Goal: Task Accomplishment & Management: Manage account settings

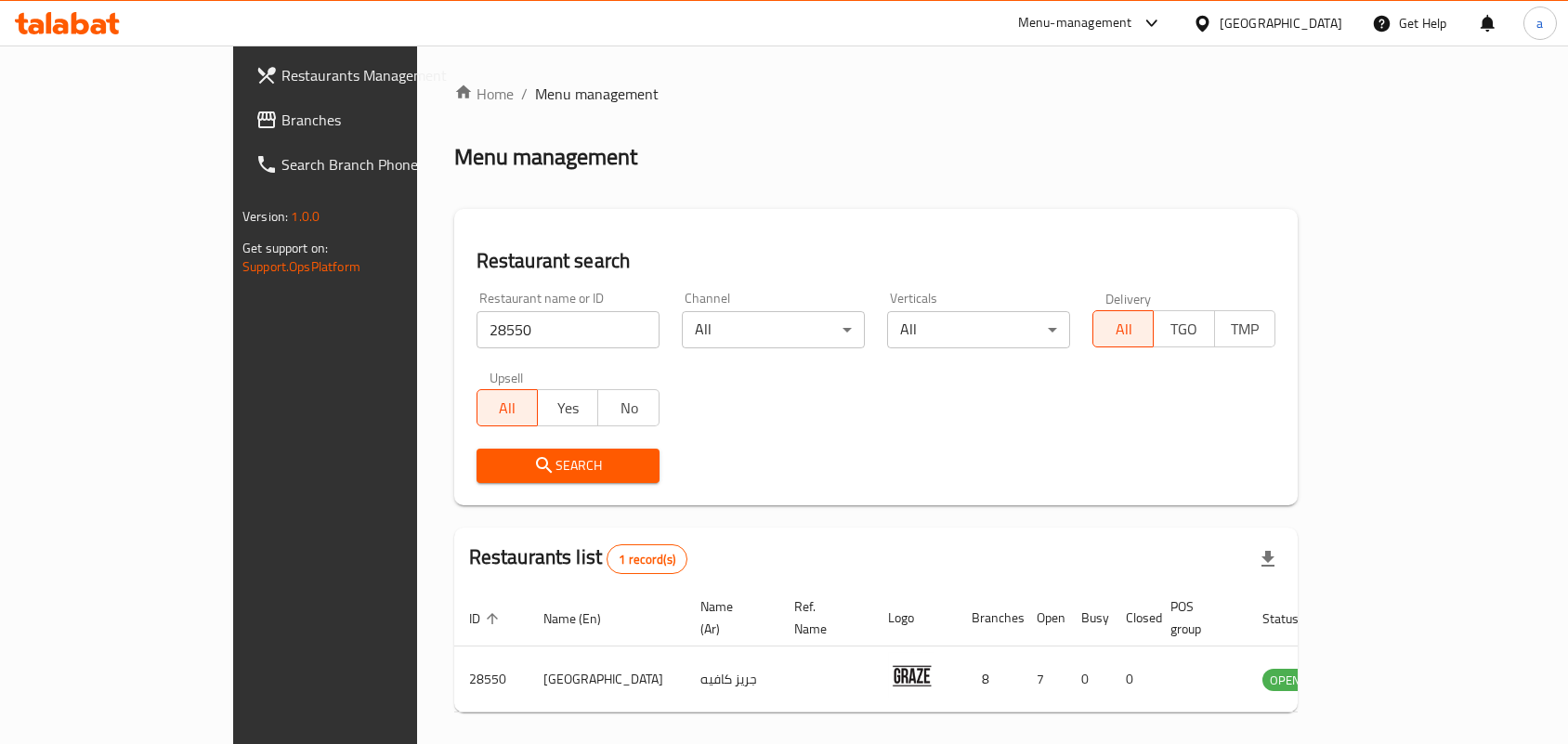
click at [241, 98] on link "Branches" at bounding box center [368, 119] width 254 height 45
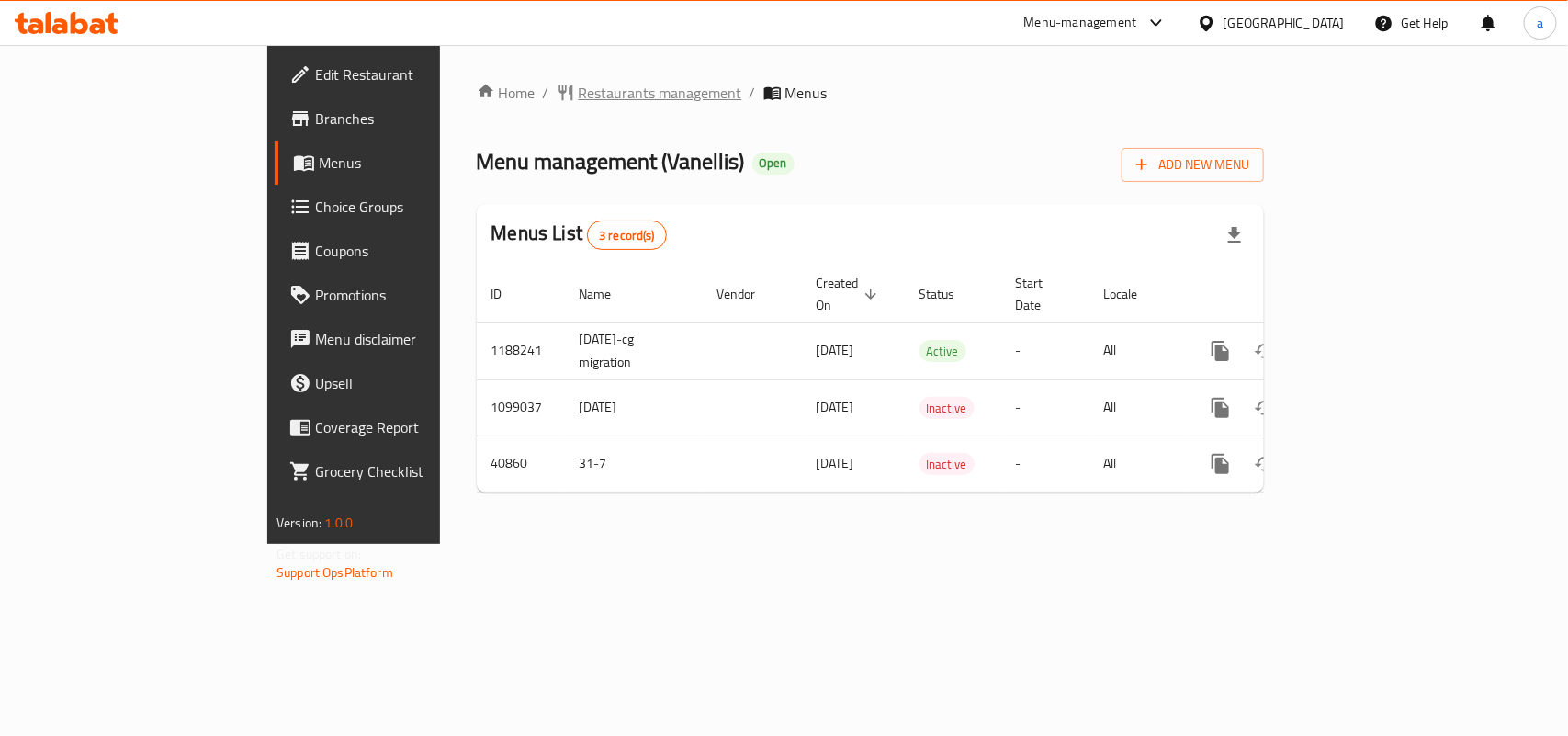
click at [579, 92] on span "Restaurants management" at bounding box center [660, 93] width 163 height 22
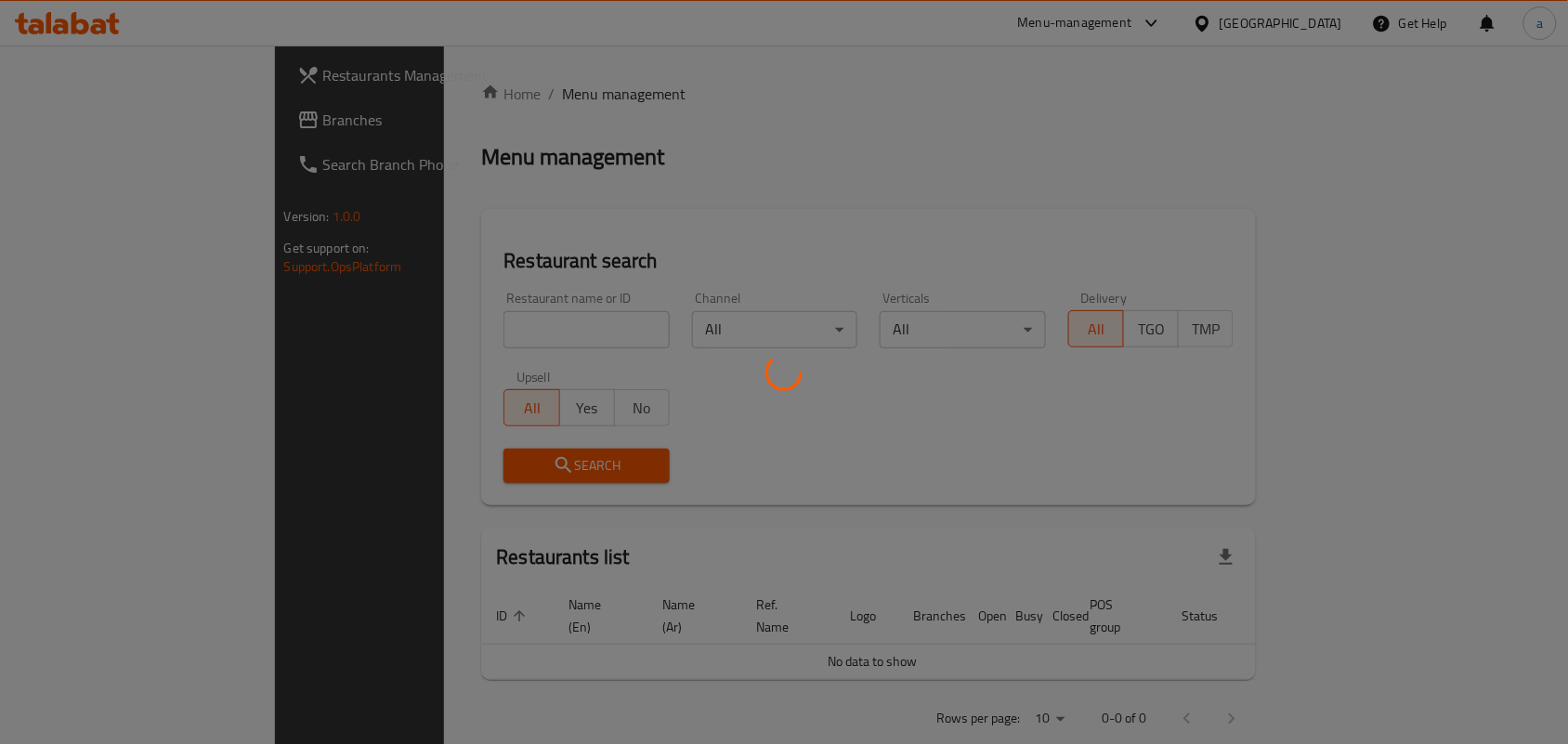
click at [454, 326] on div at bounding box center [784, 372] width 1568 height 744
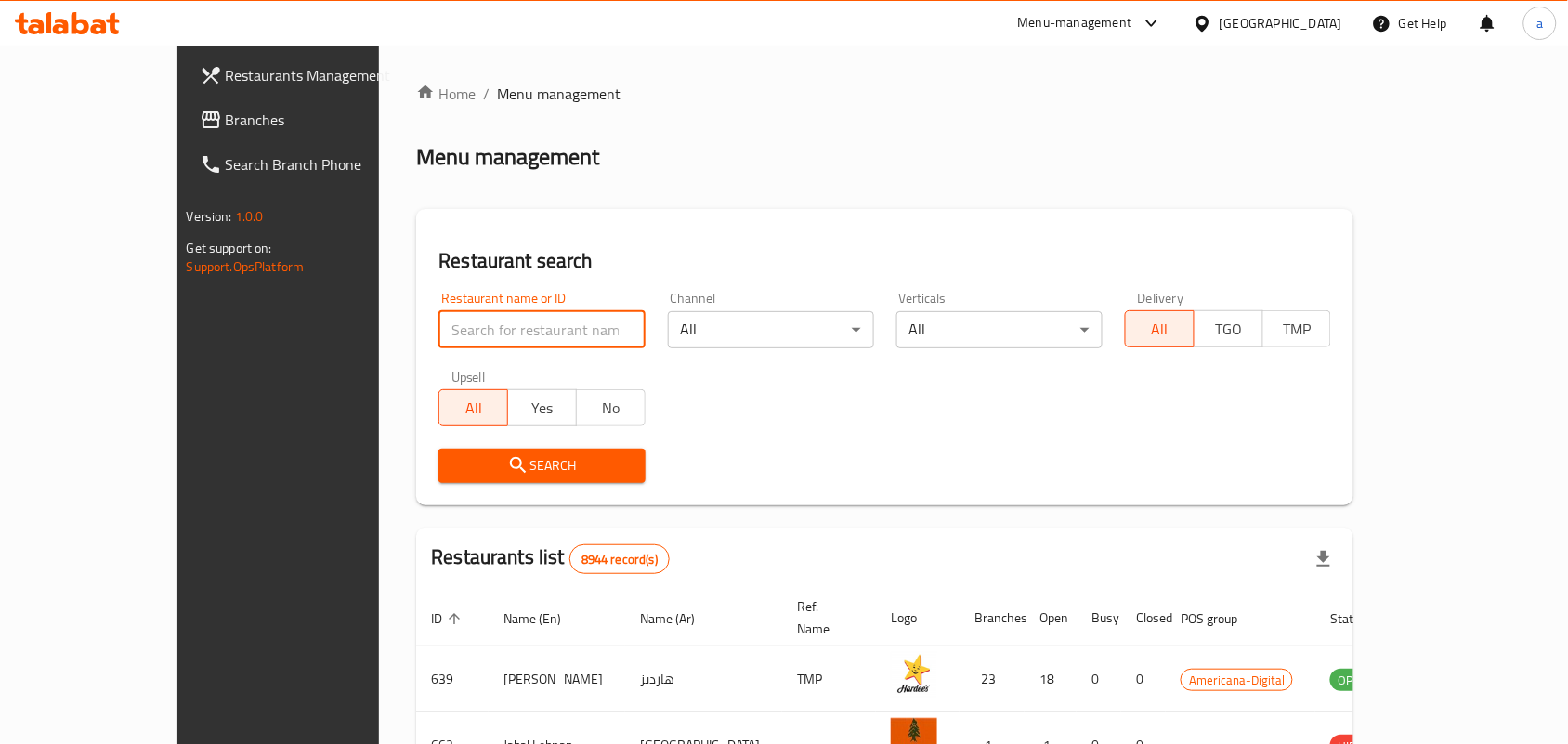
click at [454, 326] on input "search" at bounding box center [542, 329] width 206 height 37
paste input "21783"
type input "21783"
click button "Search" at bounding box center [542, 466] width 206 height 34
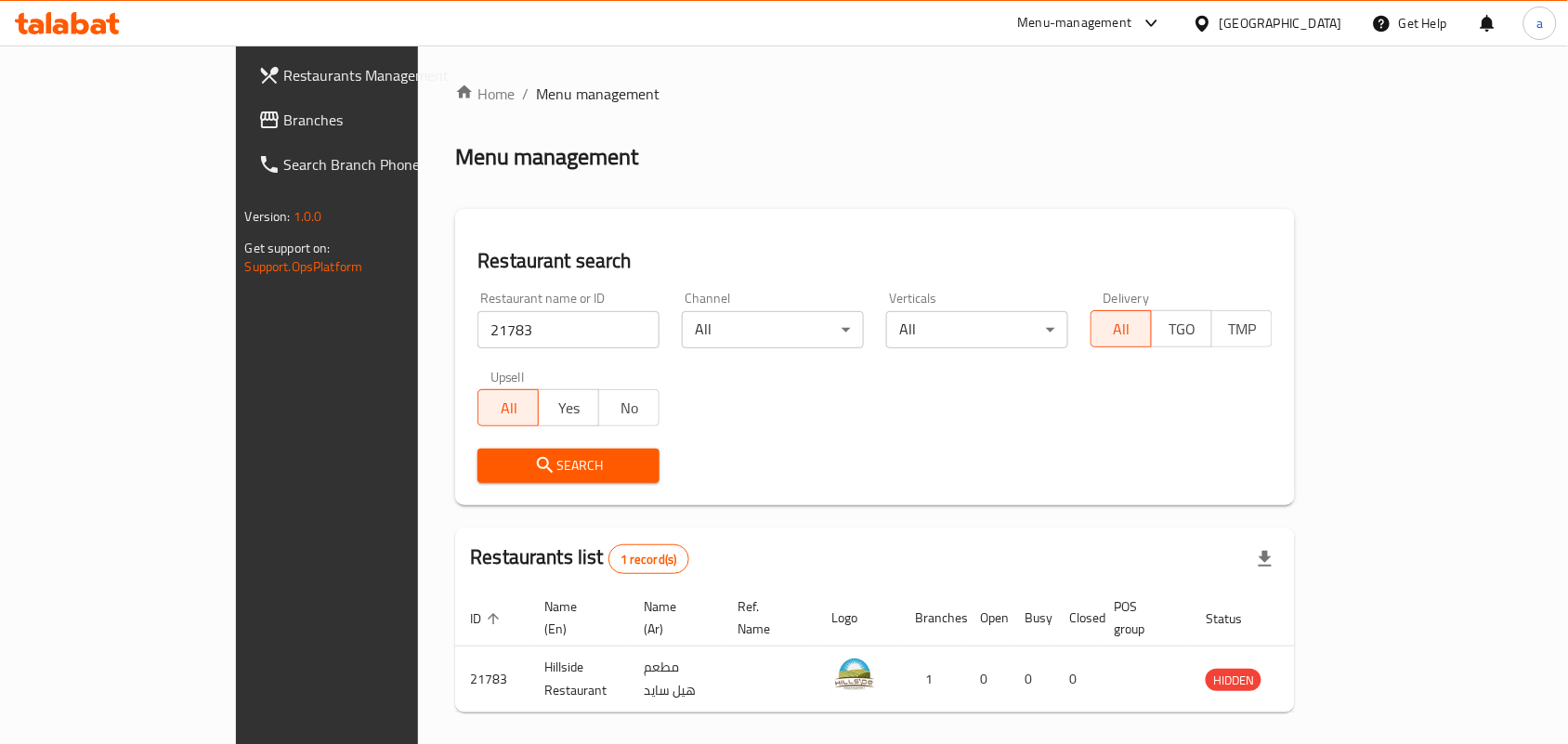
scroll to position [49, 0]
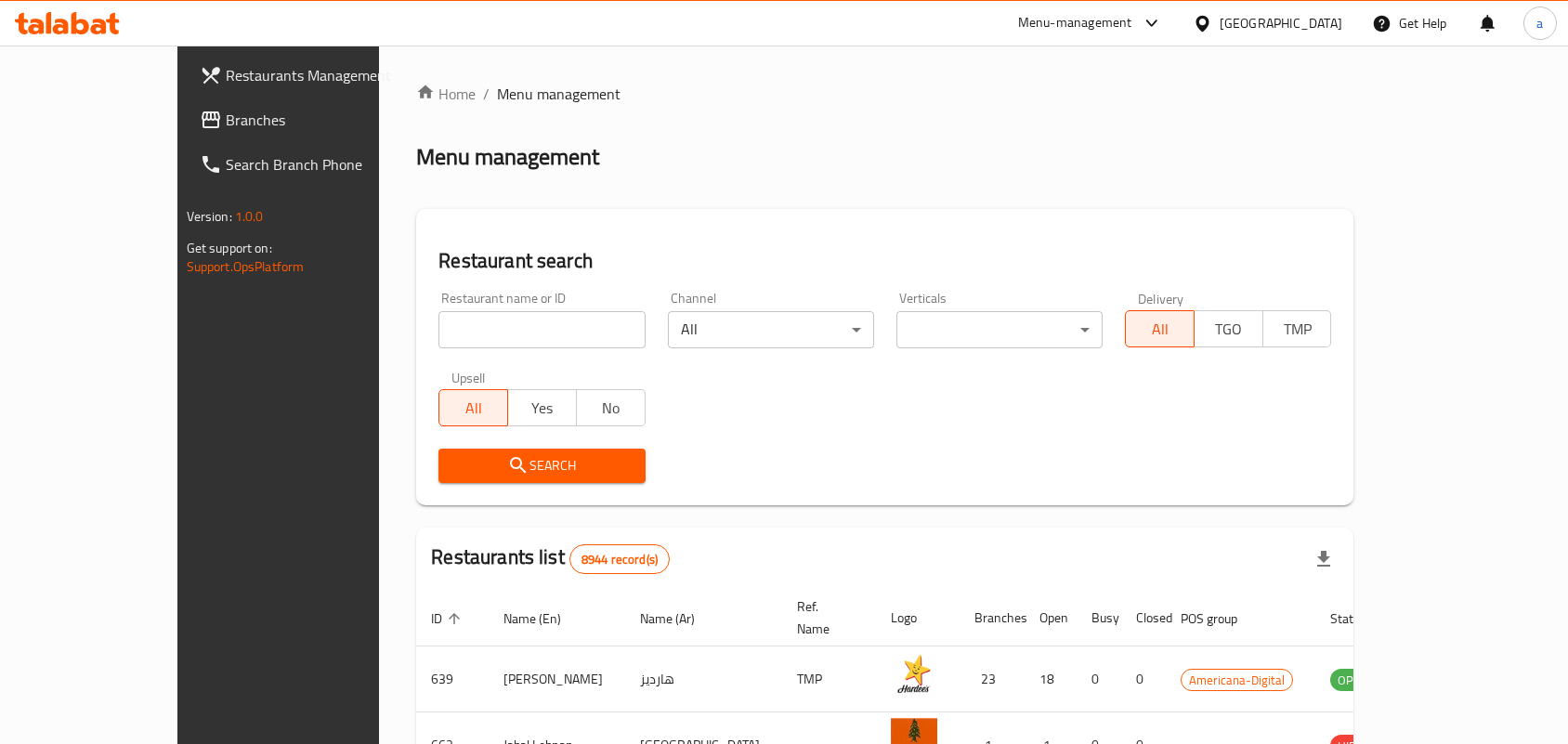
scroll to position [49, 0]
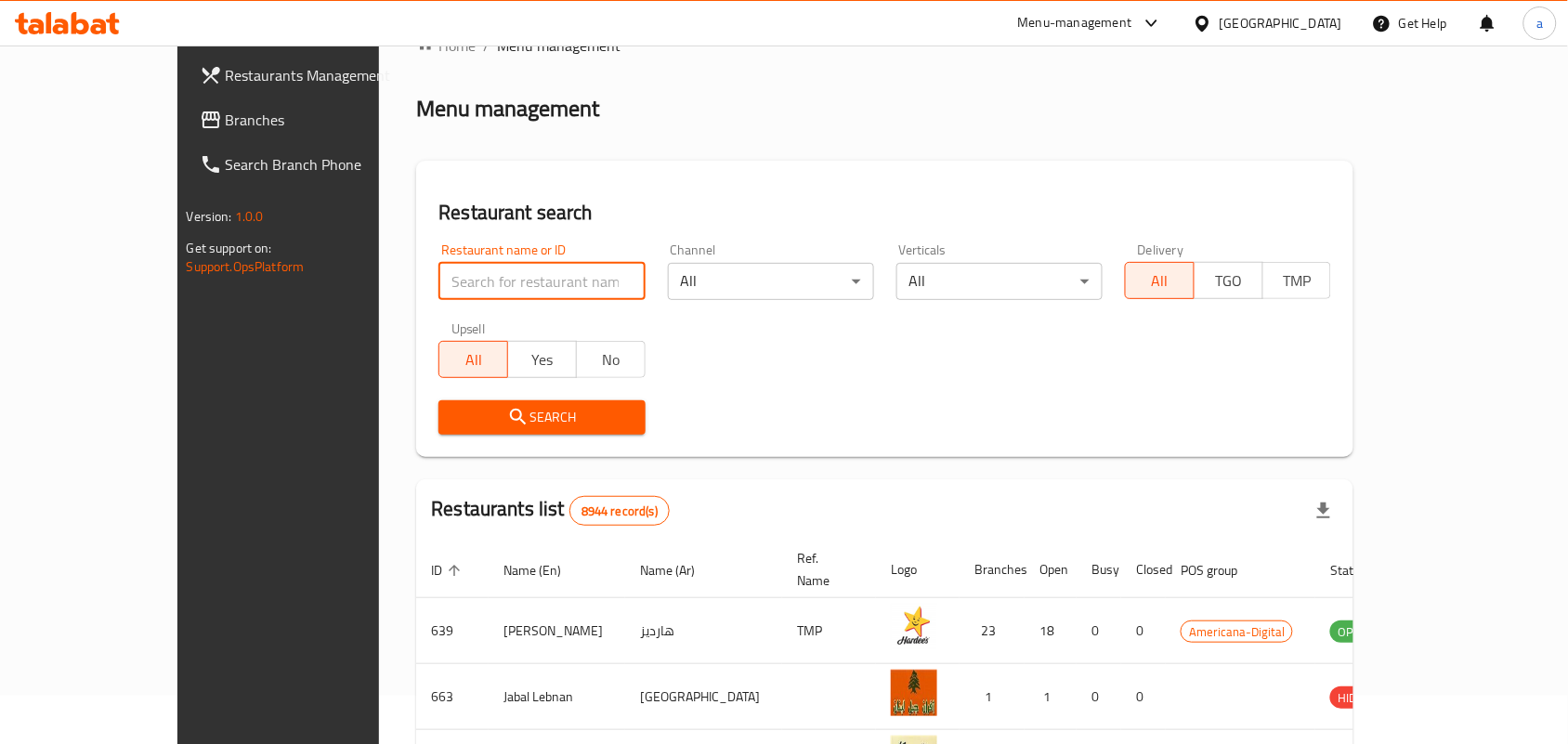
click at [482, 290] on input "search" at bounding box center [542, 281] width 206 height 37
paste input "21783"
type input "21783"
click button "Search" at bounding box center [542, 417] width 206 height 34
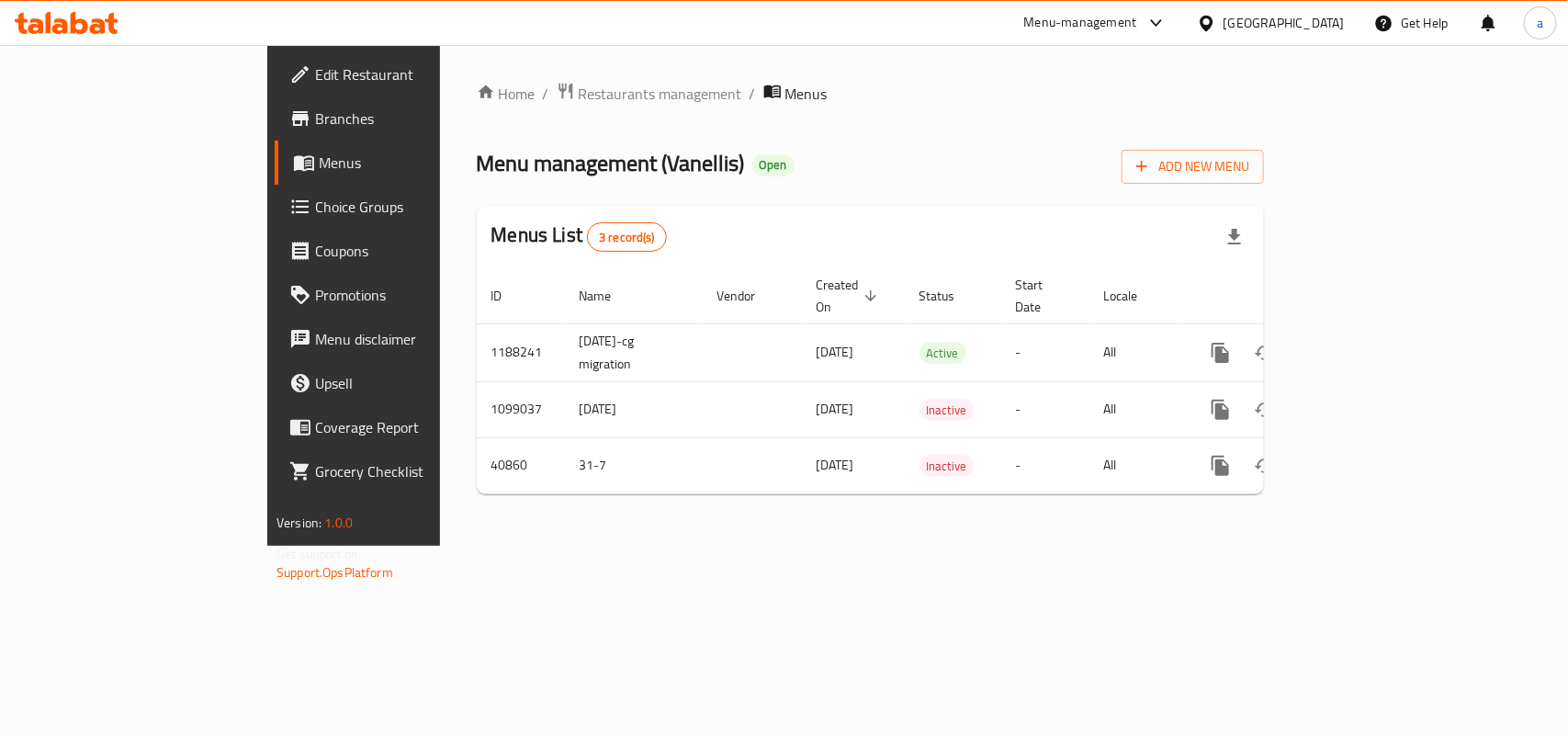
click at [315, 212] on span "Choice Groups" at bounding box center [415, 206] width 199 height 22
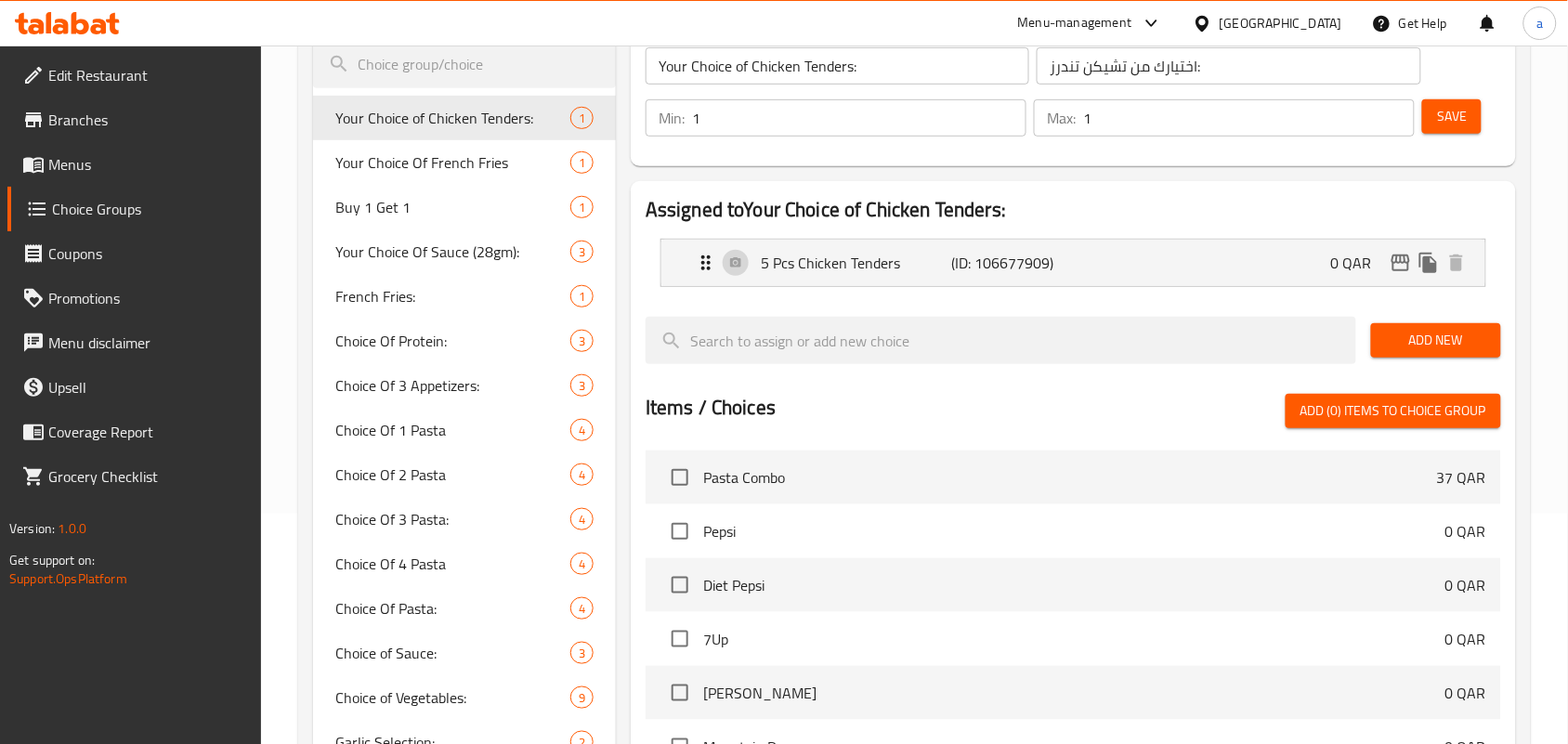
scroll to position [232, 0]
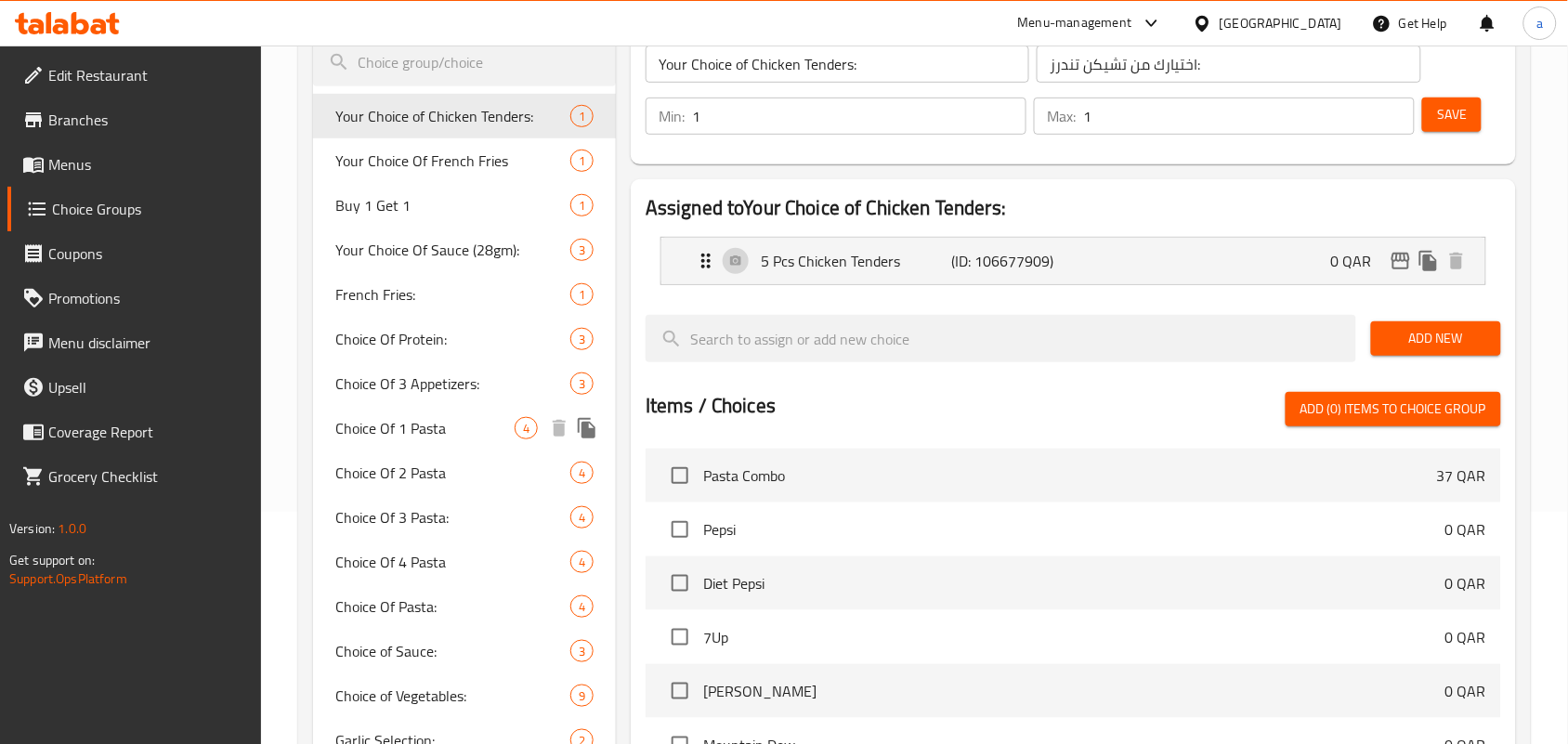
drag, startPoint x: 396, startPoint y: 416, endPoint x: 374, endPoint y: 483, distance: 70.5
click at [396, 417] on span "Choice Of 1 Pasta" at bounding box center [425, 428] width 180 height 22
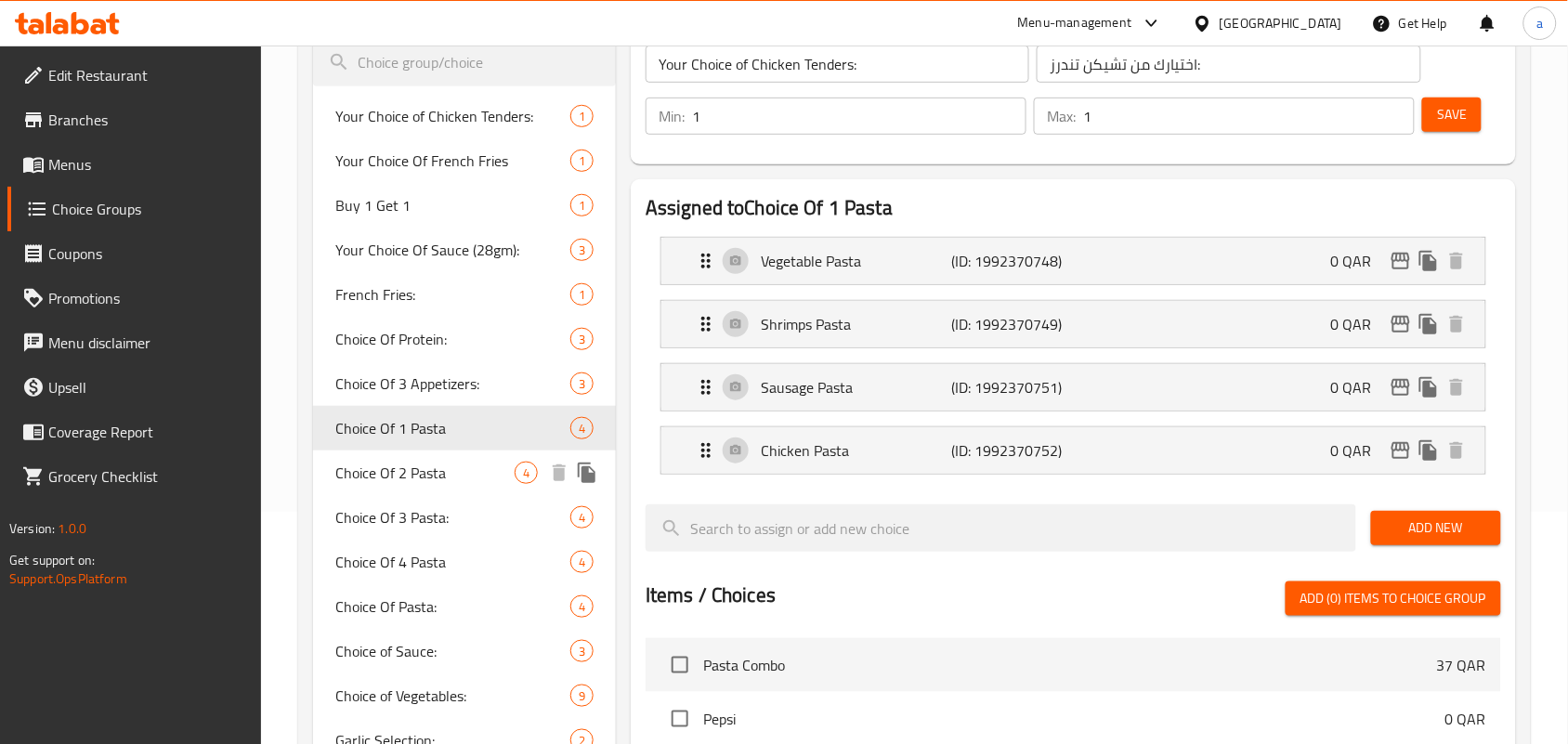
type input "Choice Of 1 Pasta"
type input "اختيار 1 باستا"
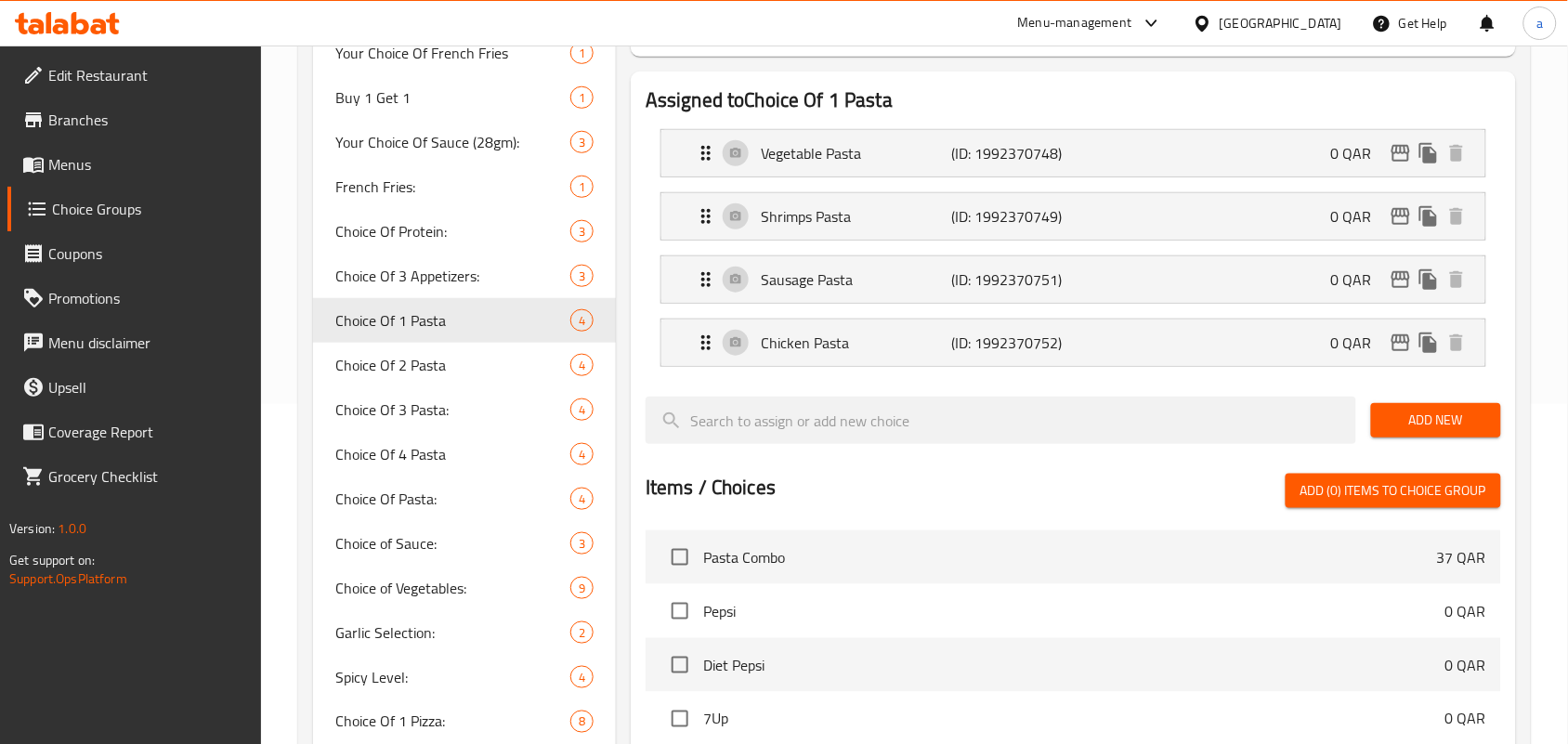
scroll to position [349, 0]
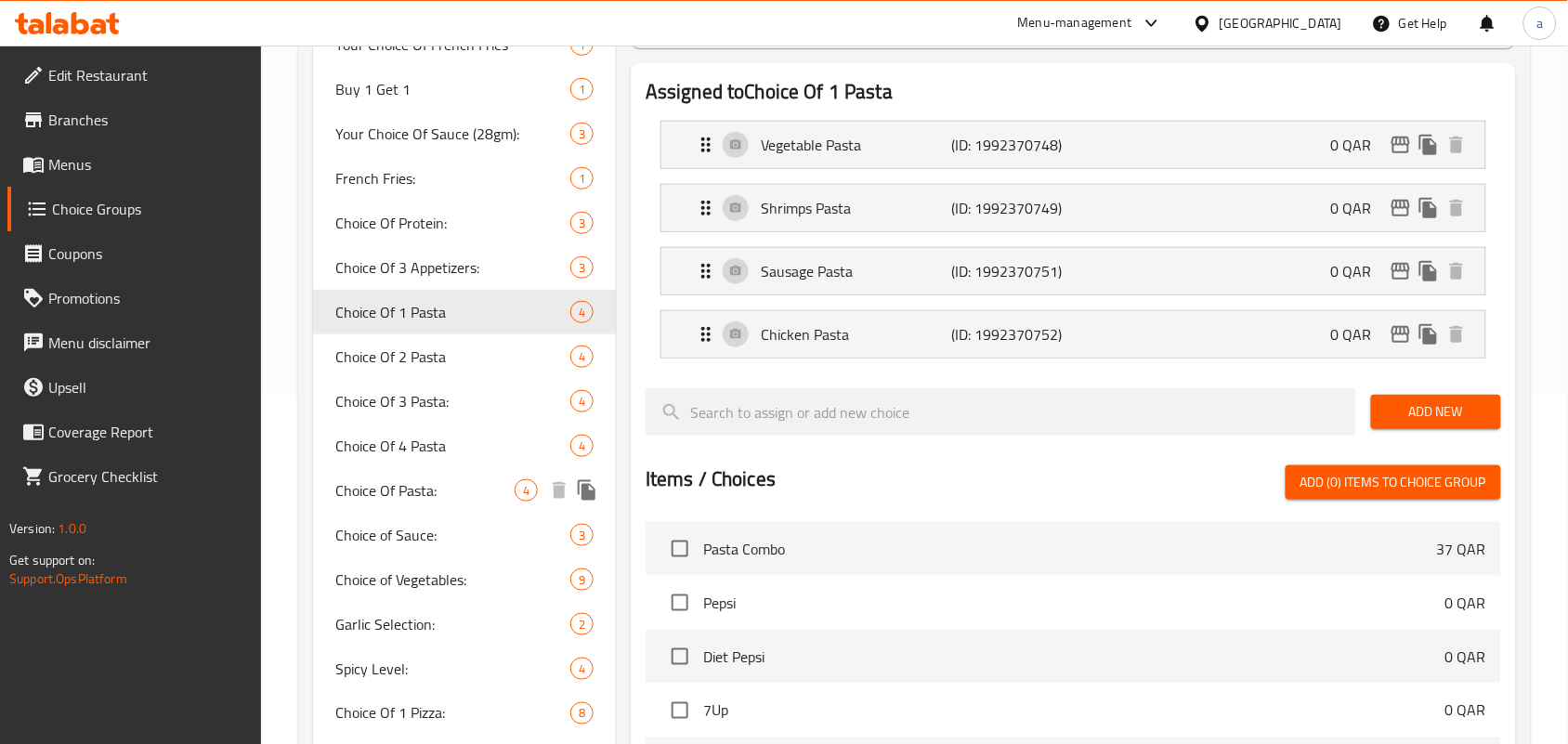
click at [373, 494] on span "Choice Of Pasta:" at bounding box center [425, 490] width 180 height 22
type input "Choice Of Pasta:"
type input "اختيارك من الباستا:"
type input "3"
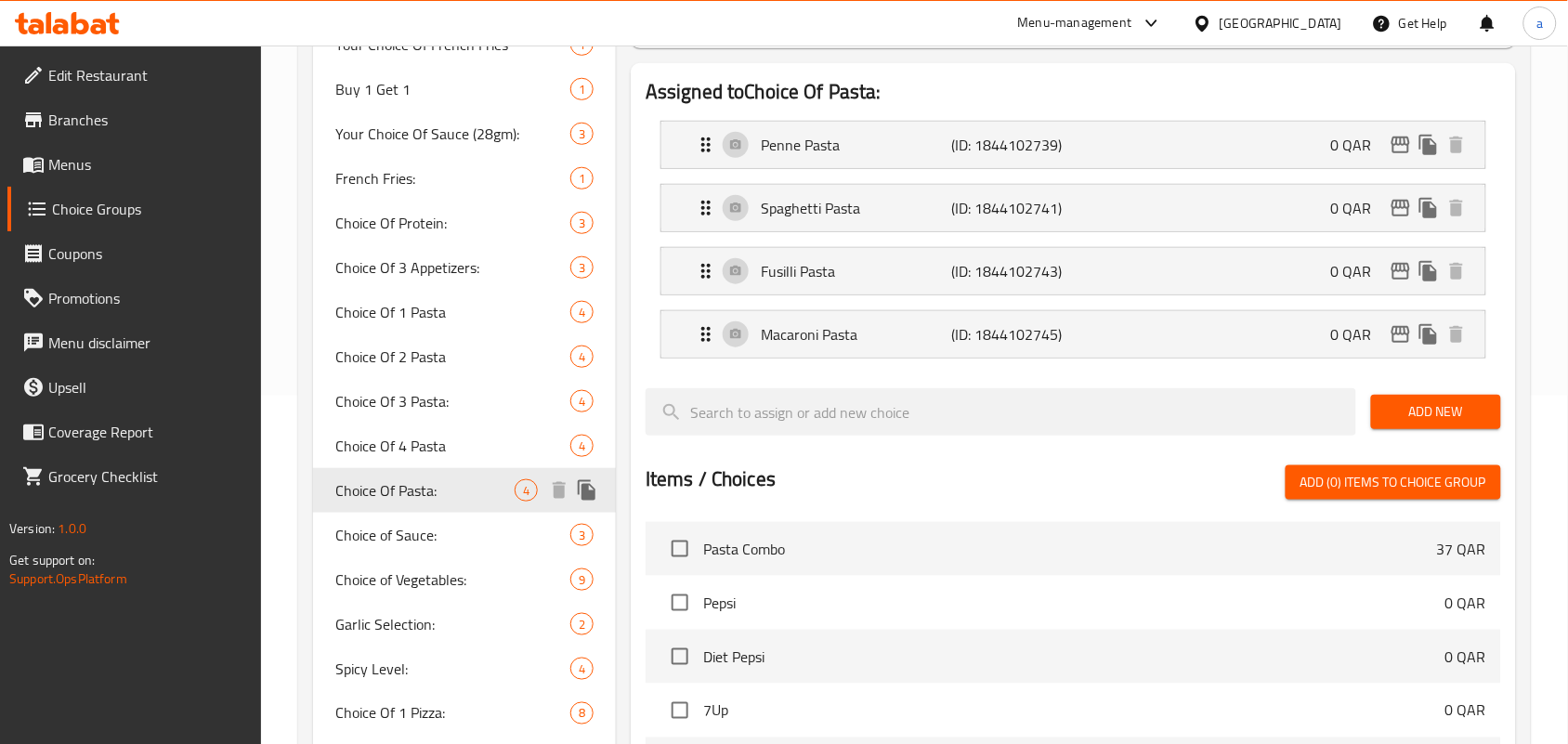
scroll to position [464, 0]
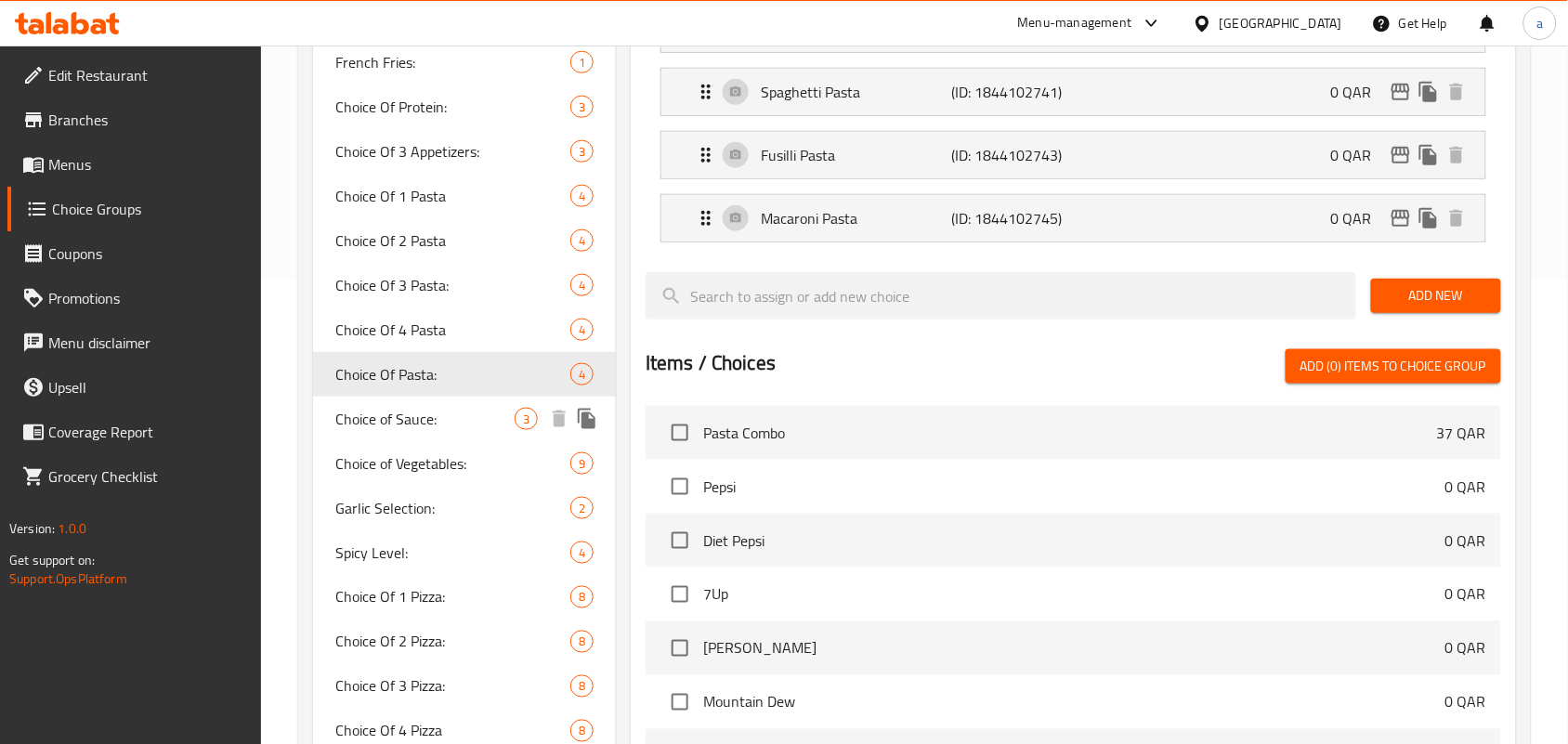
click at [410, 420] on span "Choice of Sauce:" at bounding box center [425, 418] width 180 height 22
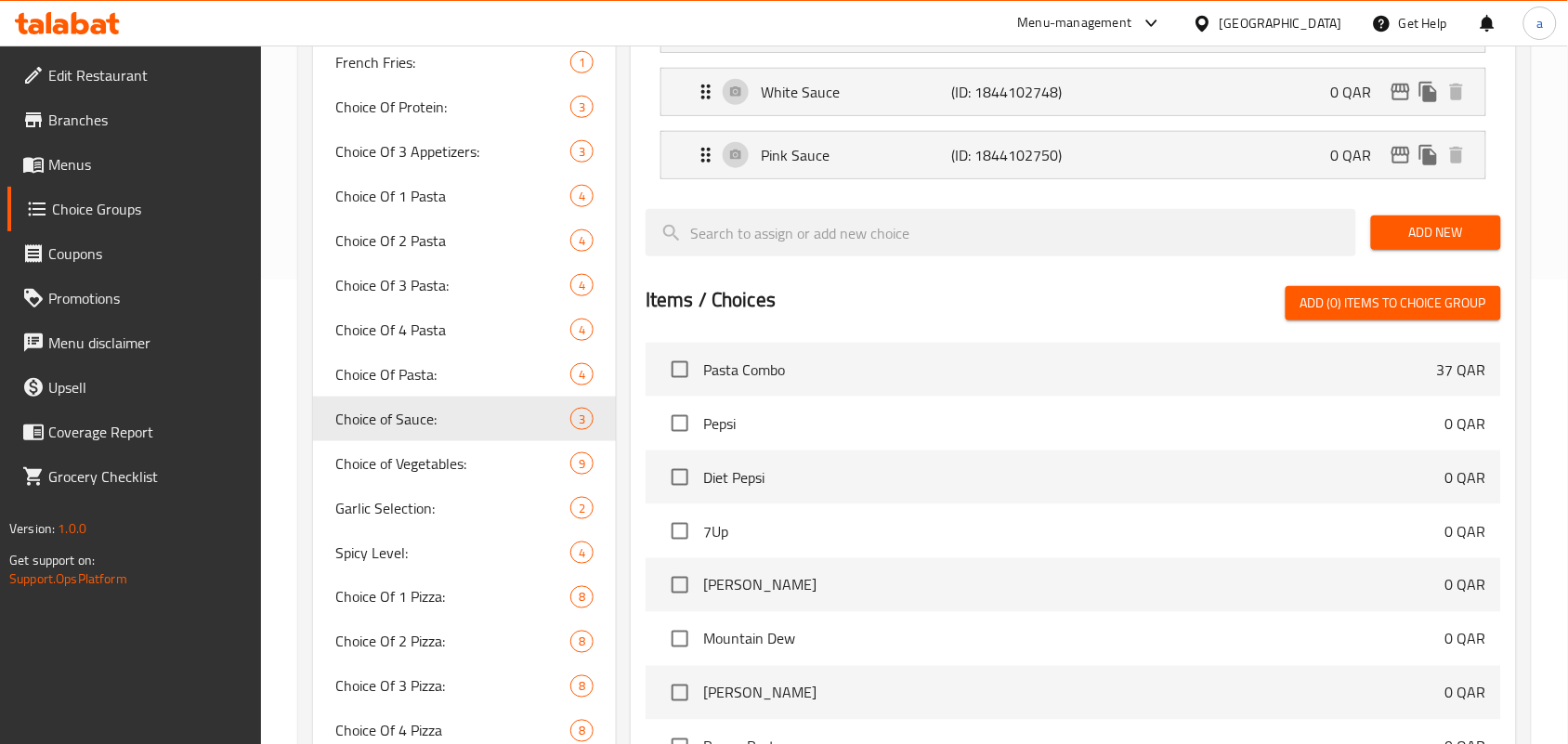
type input "Choice of Sauce:"
type input "اختيار الصوص:"
type input "1"
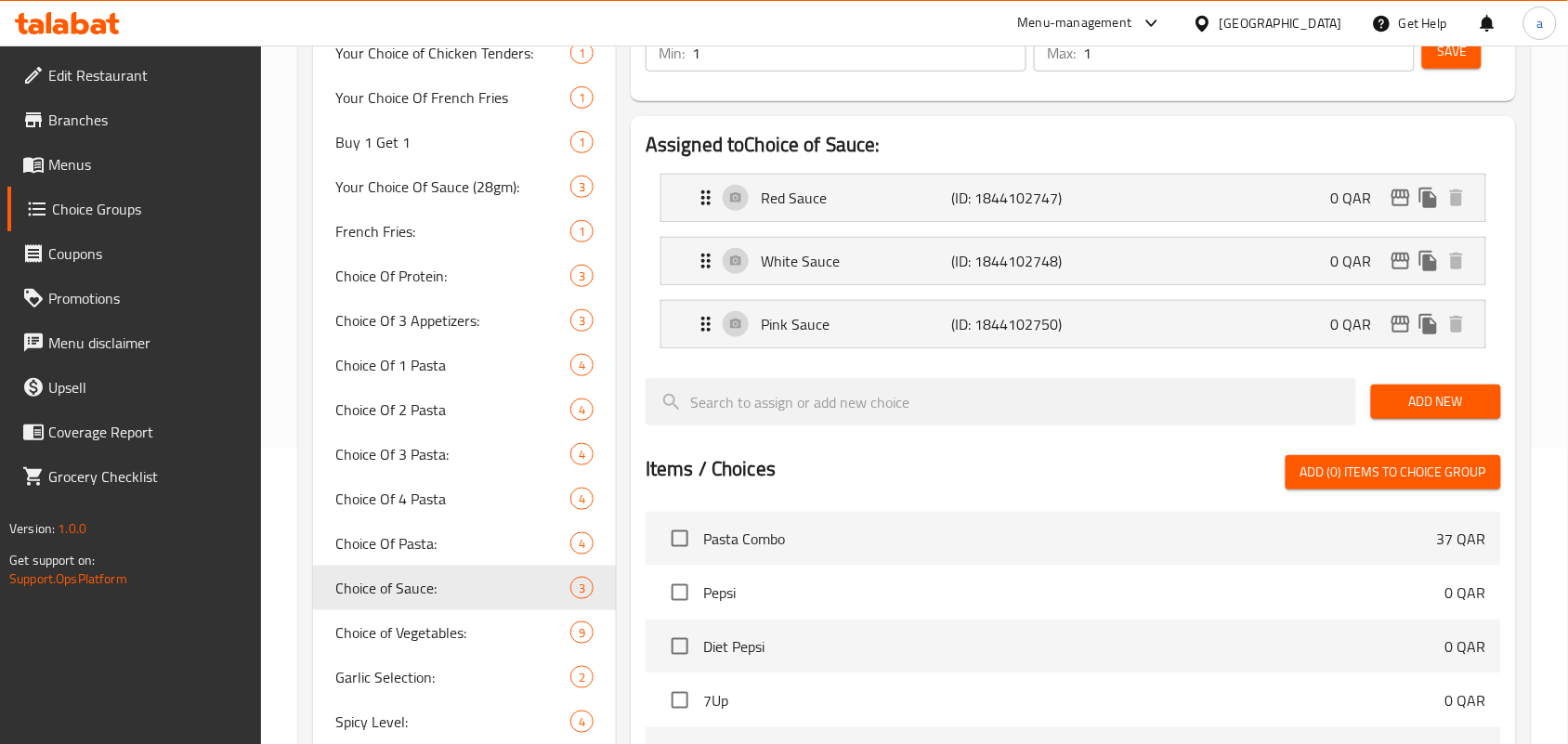
scroll to position [349, 0]
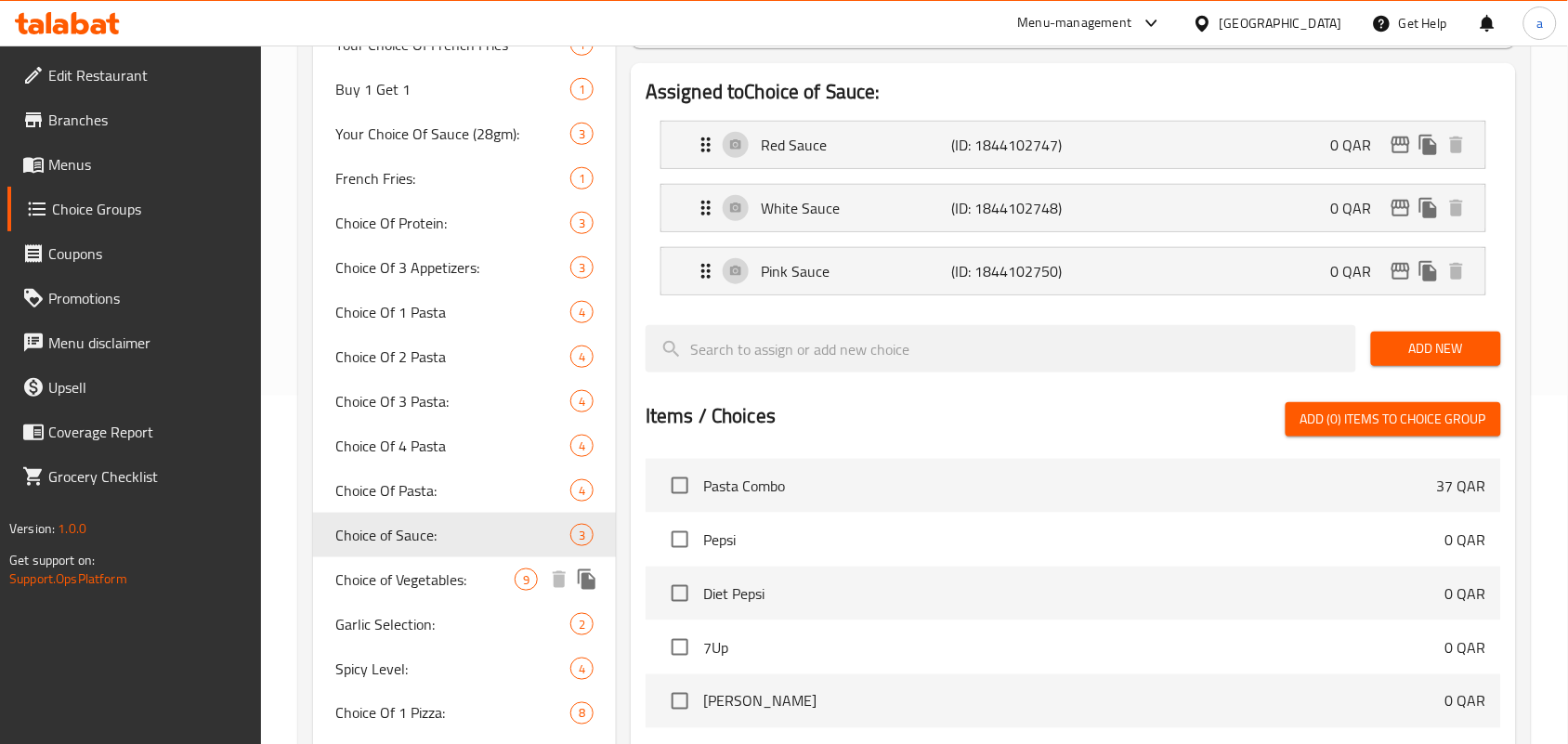
click at [392, 589] on span "Choice of Vegetables:" at bounding box center [425, 579] width 180 height 22
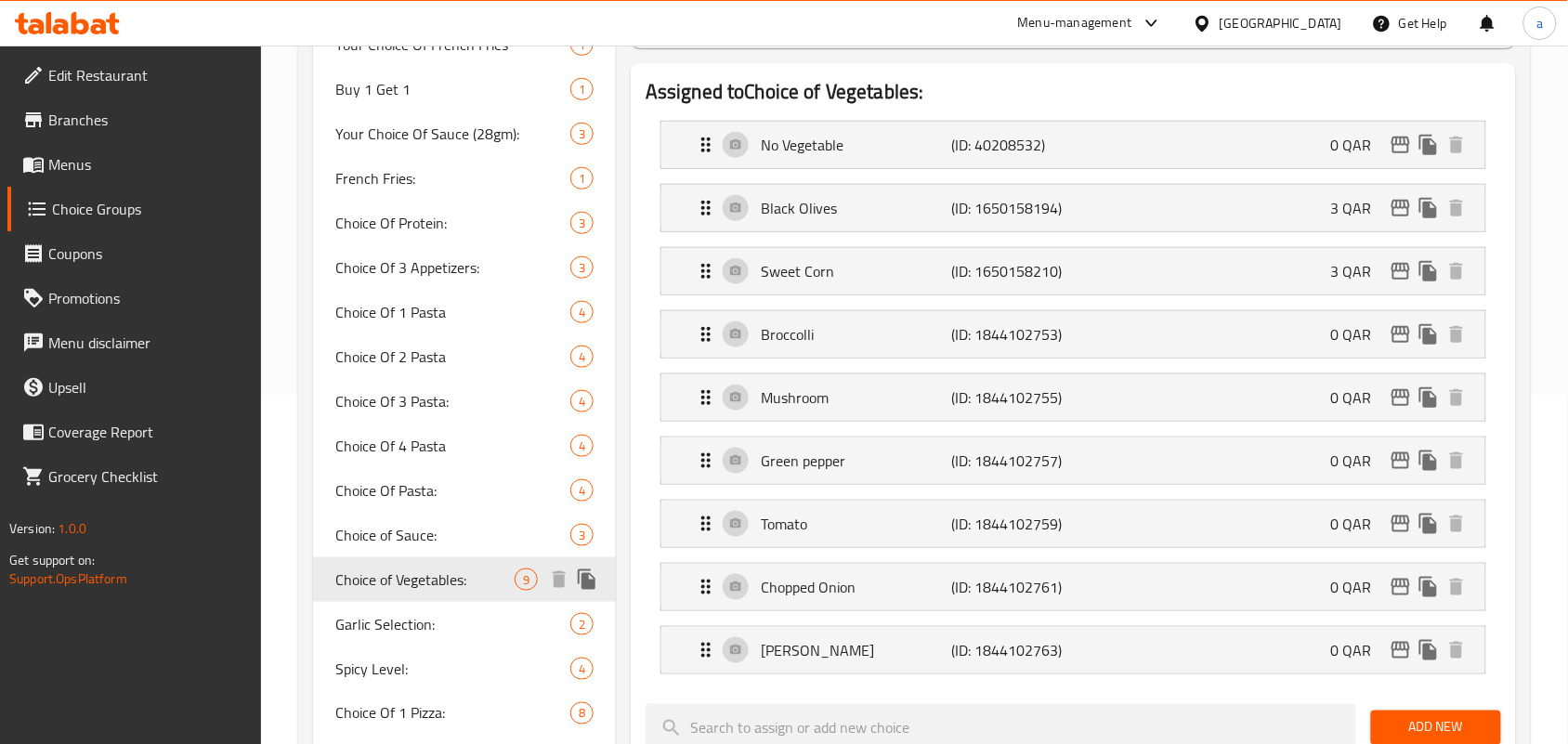
type input "Choice of Vegetables:"
type input "اختيار الخضروات:"
type input "5"
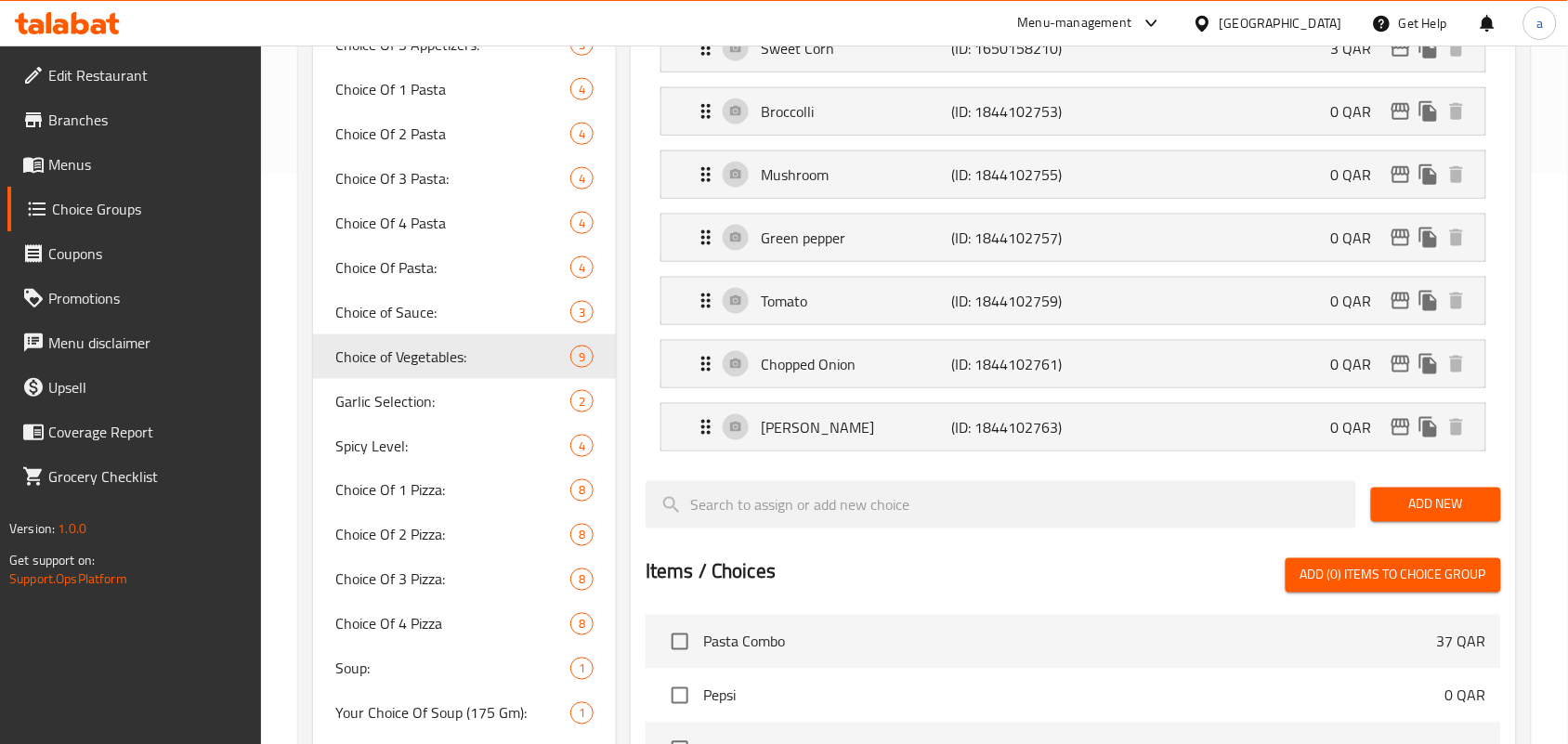
scroll to position [581, 0]
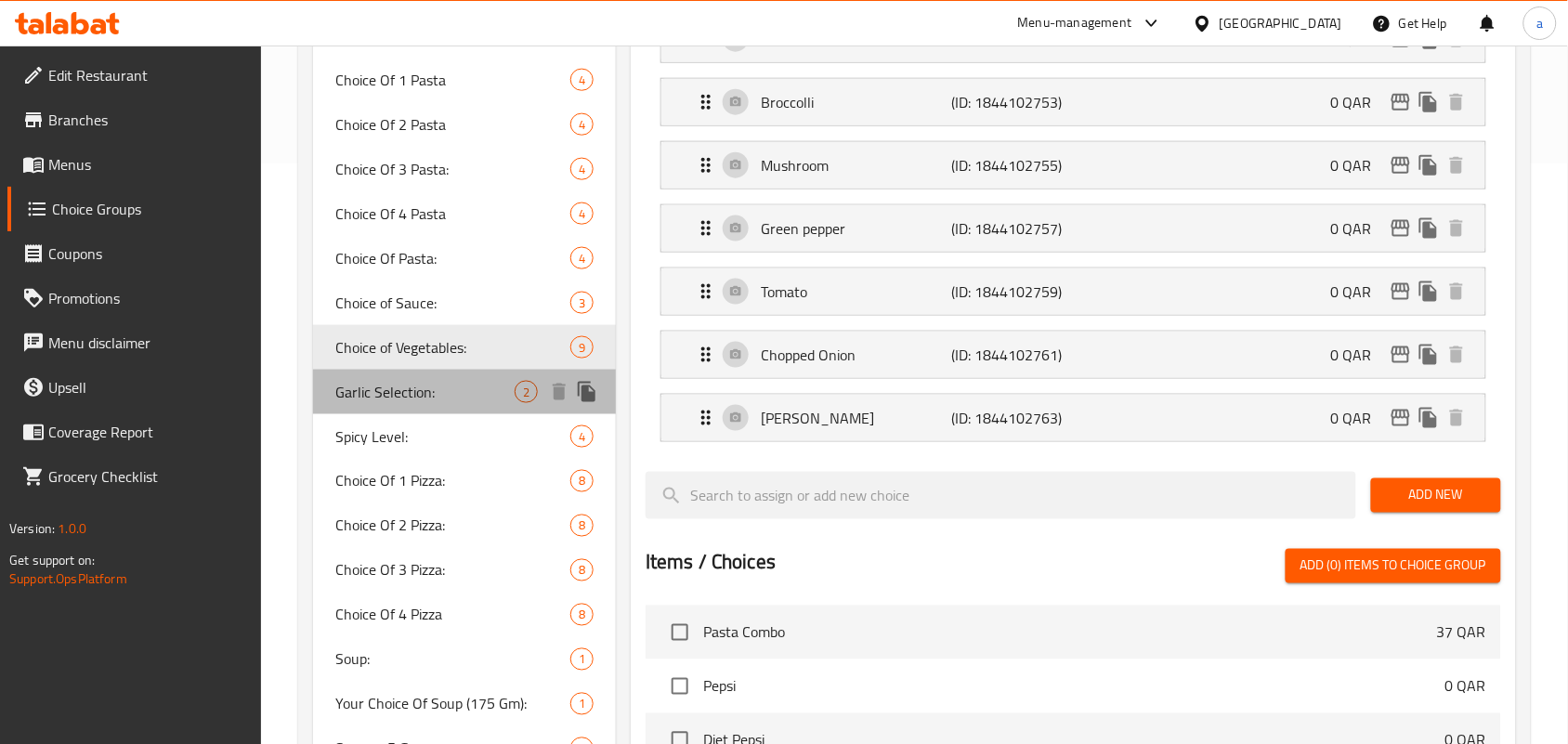
click at [372, 391] on span "Garlic Selection:" at bounding box center [425, 392] width 180 height 22
type input "Garlic Selection:"
type input "اختيار الثوم:"
type input "1"
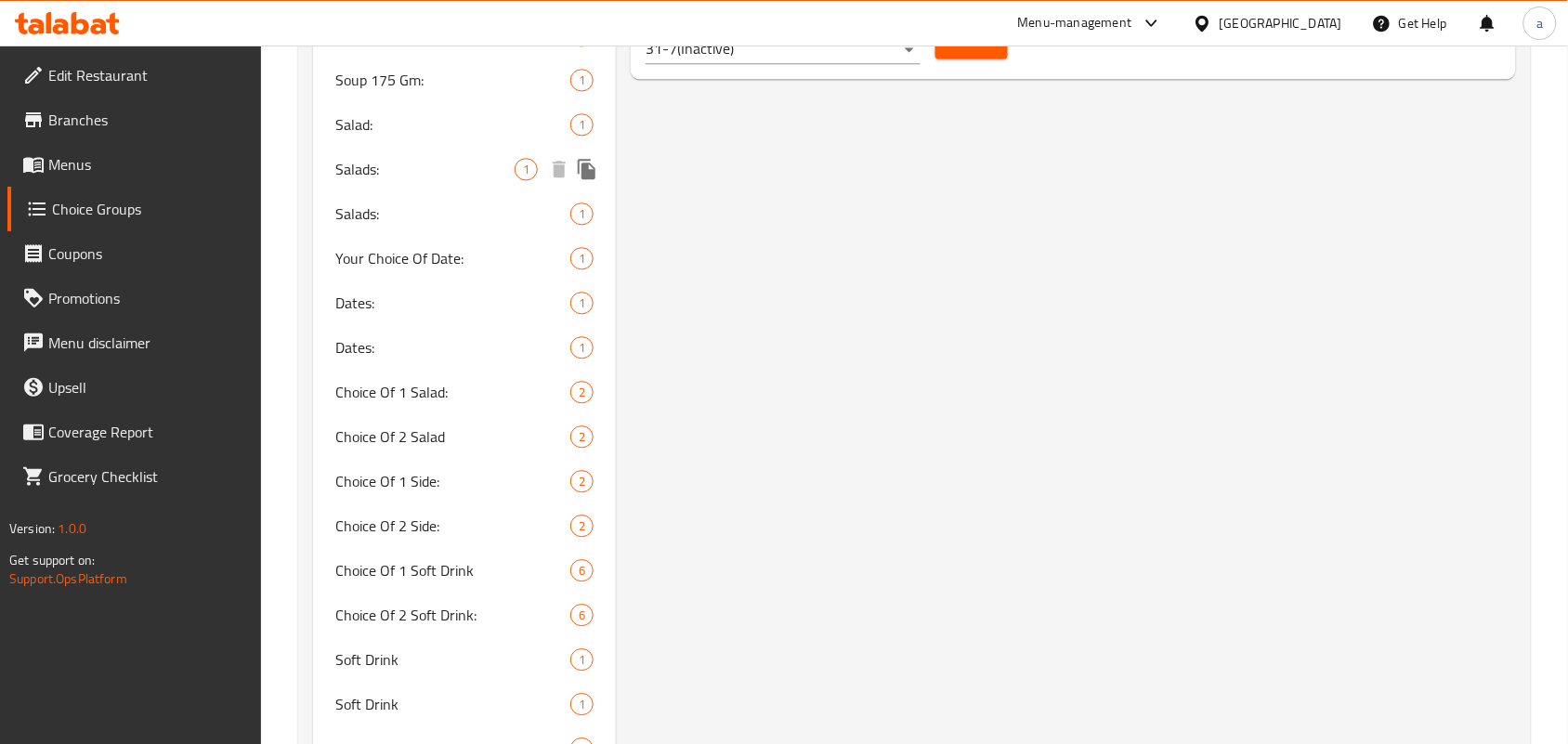
scroll to position [1277, 0]
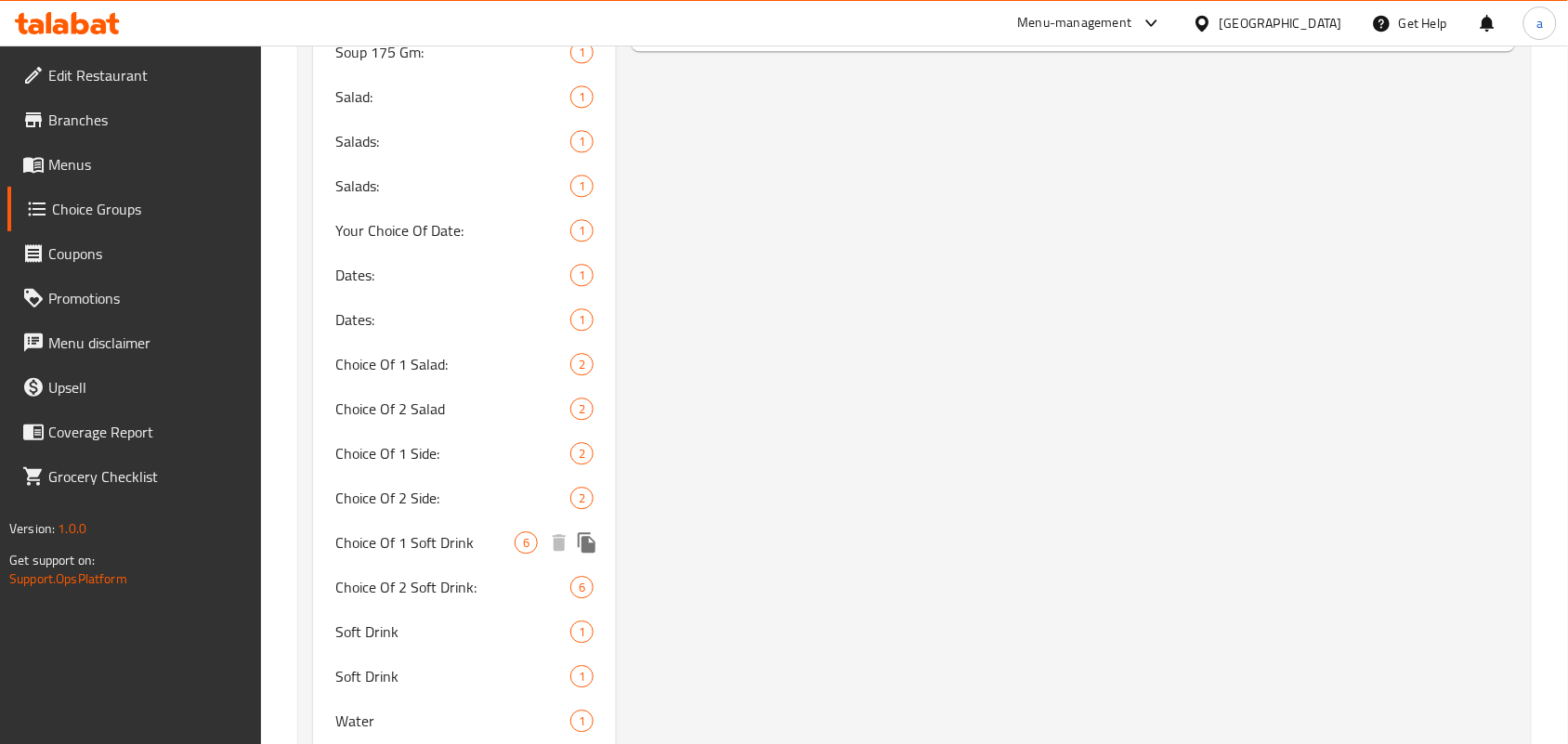
click at [422, 551] on span "Choice Of 1 Soft Drink" at bounding box center [425, 542] width 180 height 22
type input "Choice Of 1 Soft Drink"
type input "اختيار 1 مشروب غازي"
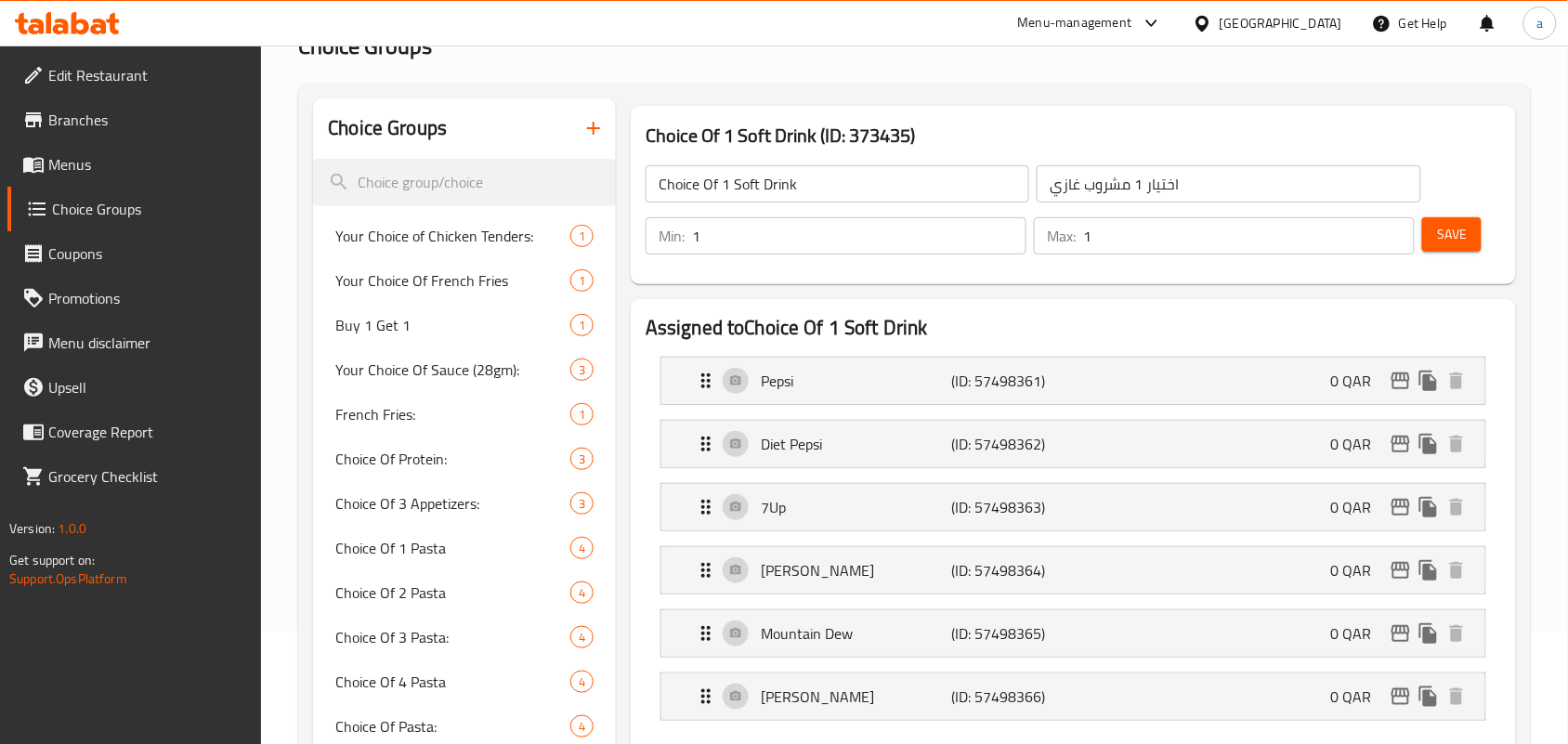
scroll to position [0, 0]
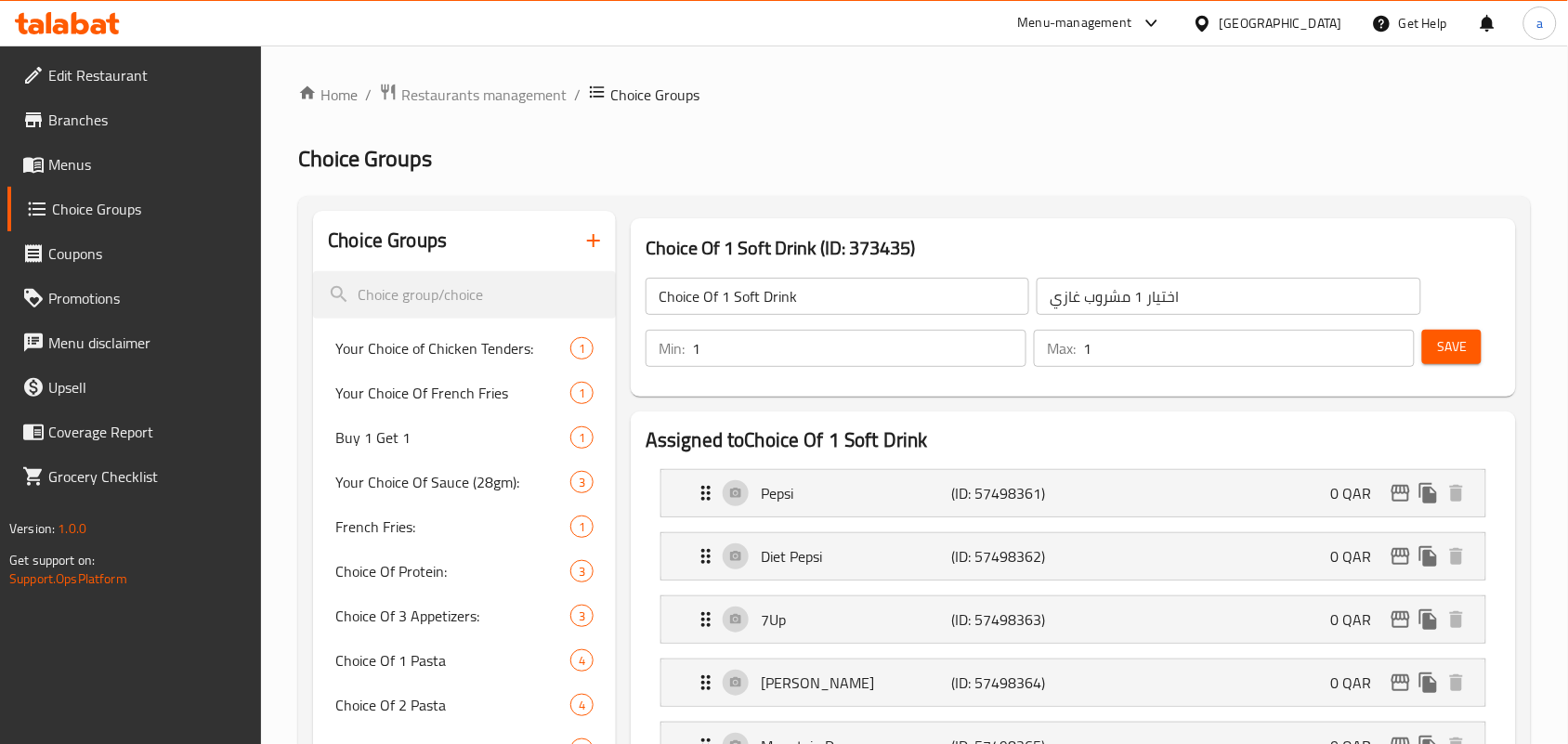
click at [1317, 24] on div "[GEOGRAPHIC_DATA]" at bounding box center [1281, 23] width 122 height 20
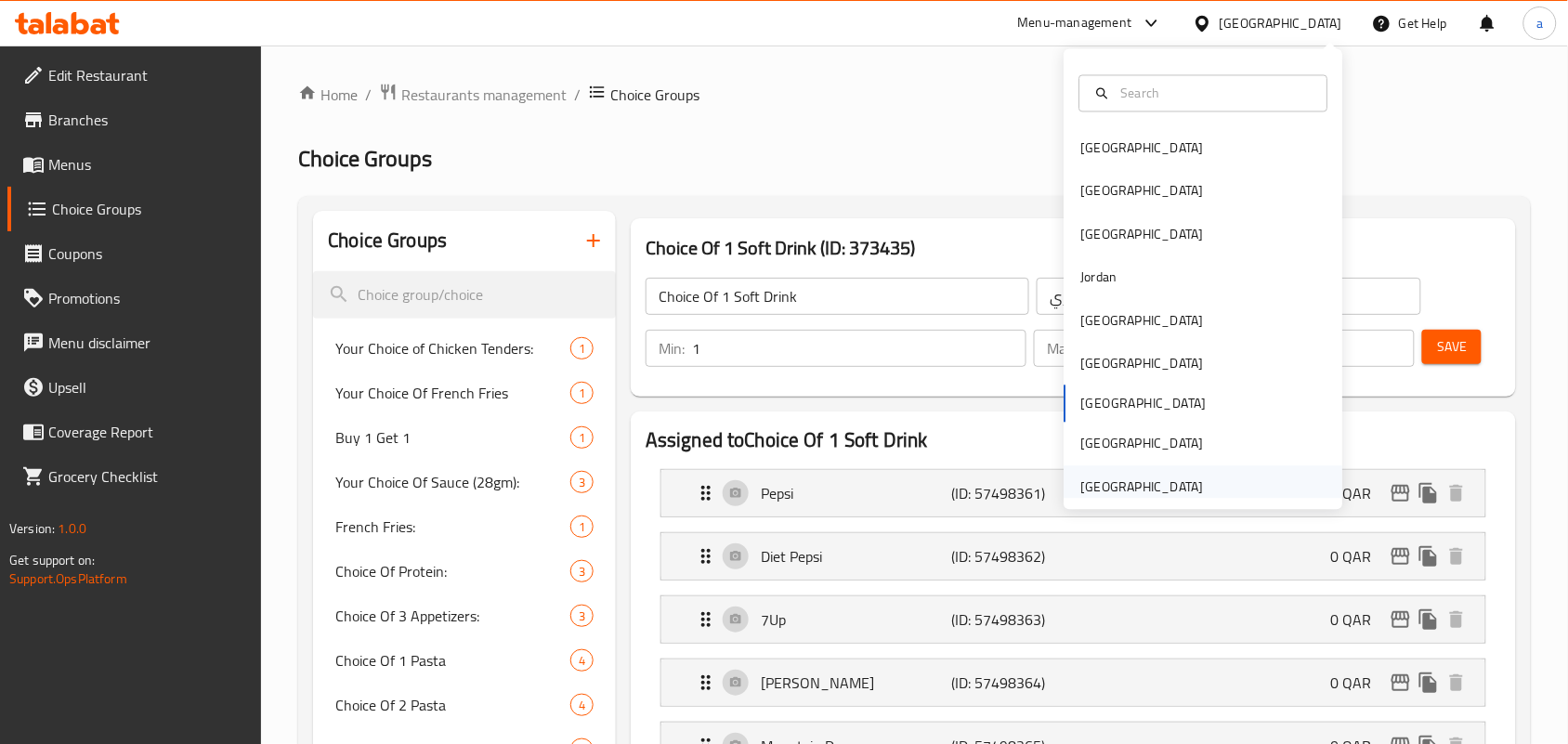
click at [1153, 484] on div "[GEOGRAPHIC_DATA]" at bounding box center [1143, 486] width 122 height 20
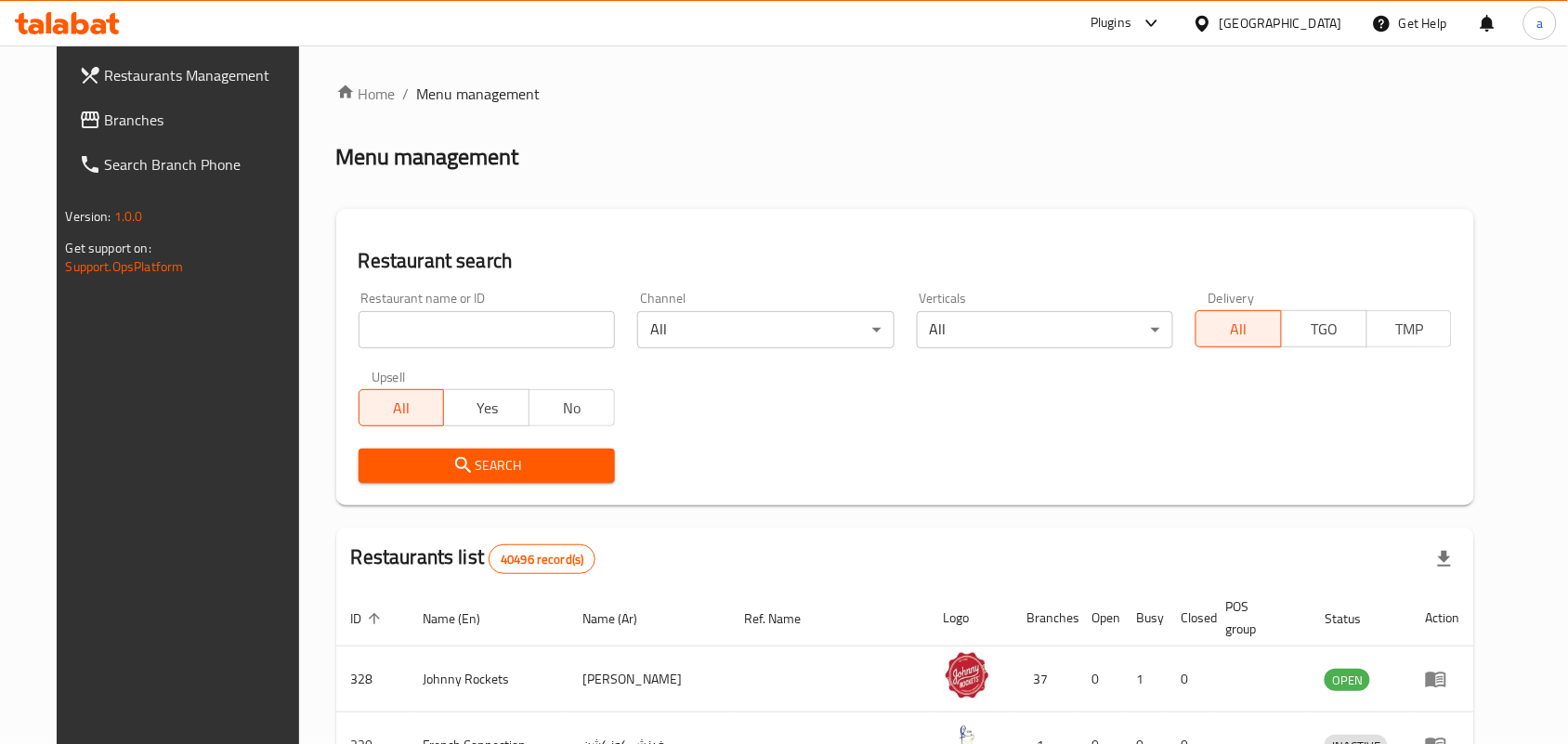
click at [105, 115] on span "Branches" at bounding box center [204, 119] width 199 height 22
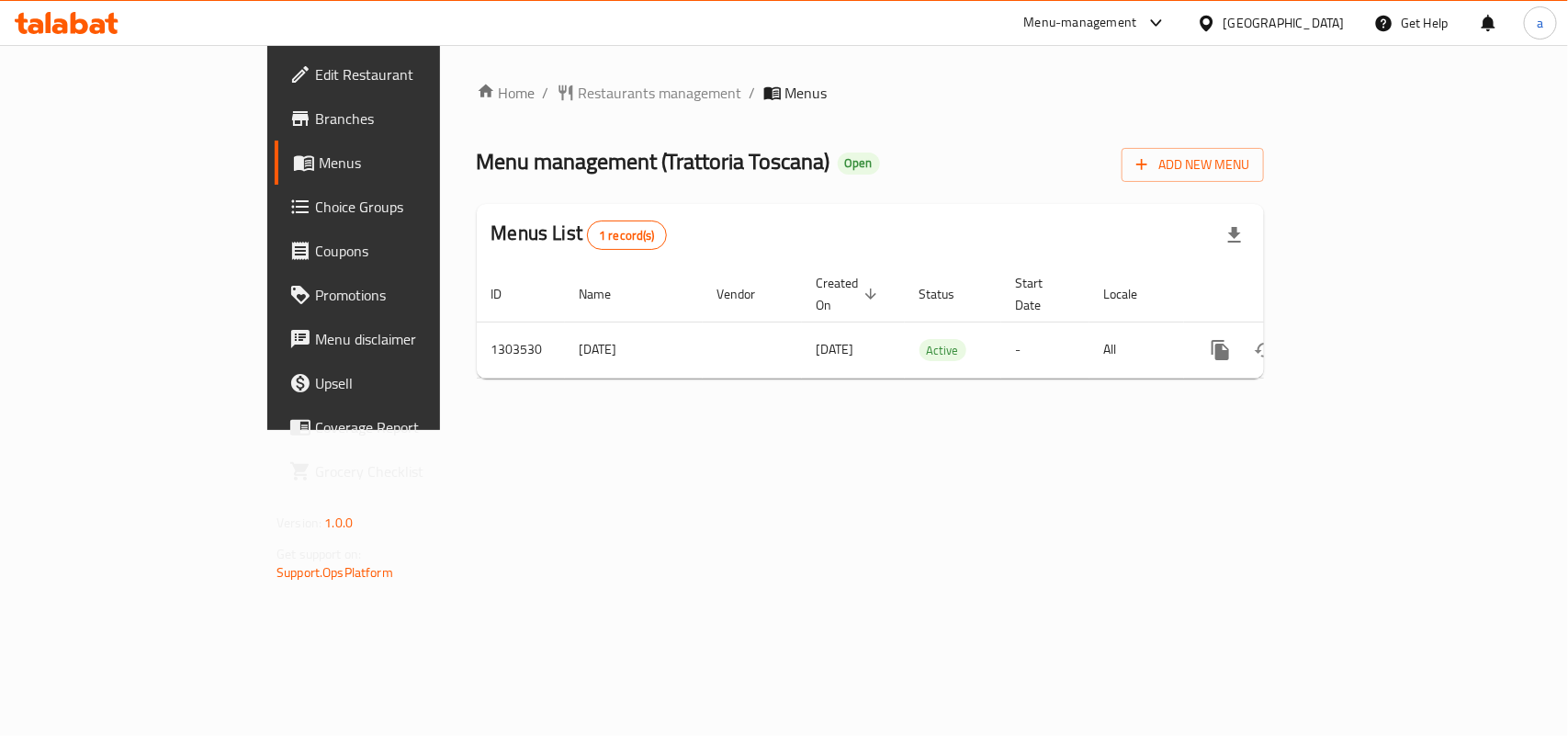
click at [579, 87] on span "Restaurants management" at bounding box center [660, 93] width 163 height 22
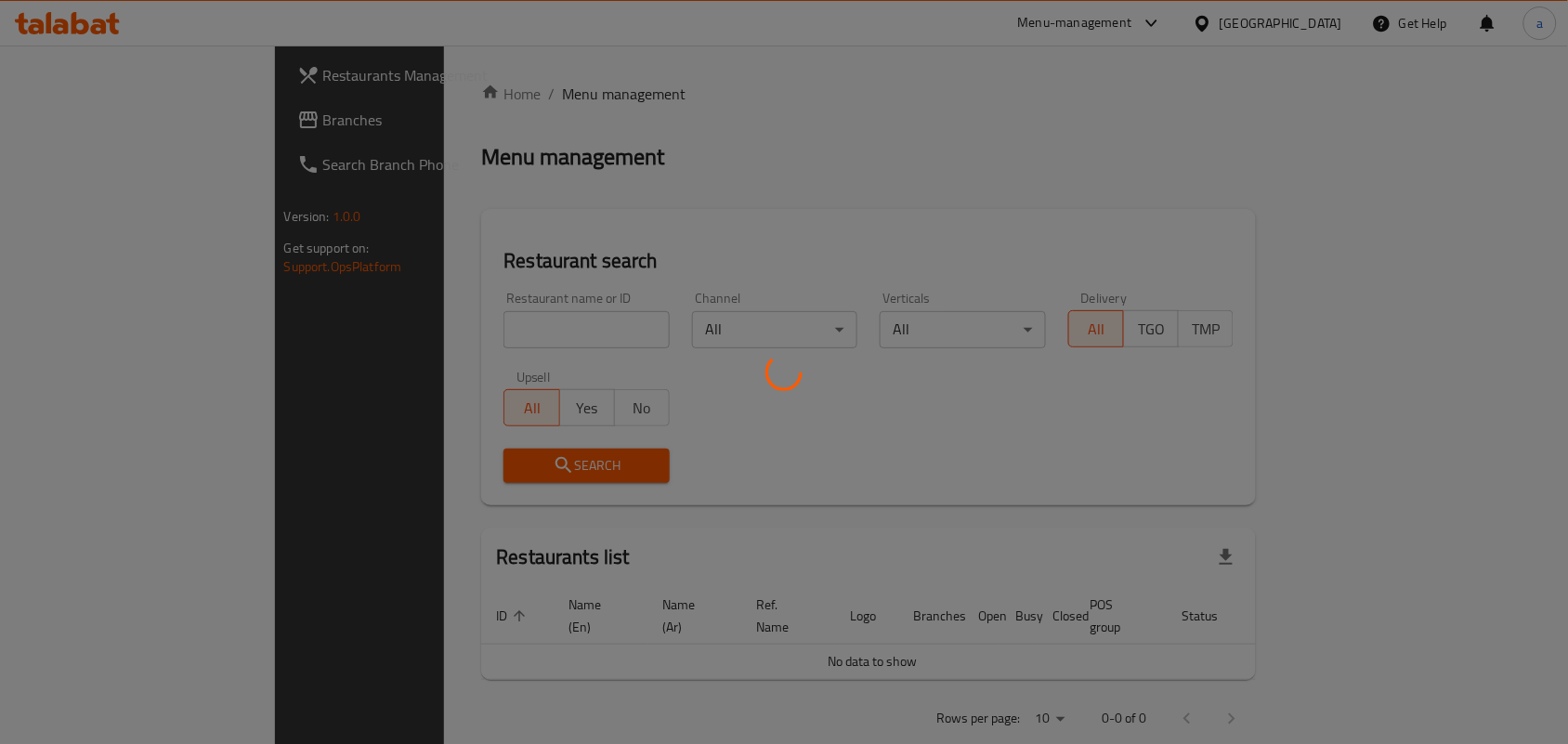
click at [446, 332] on div at bounding box center [784, 372] width 1568 height 744
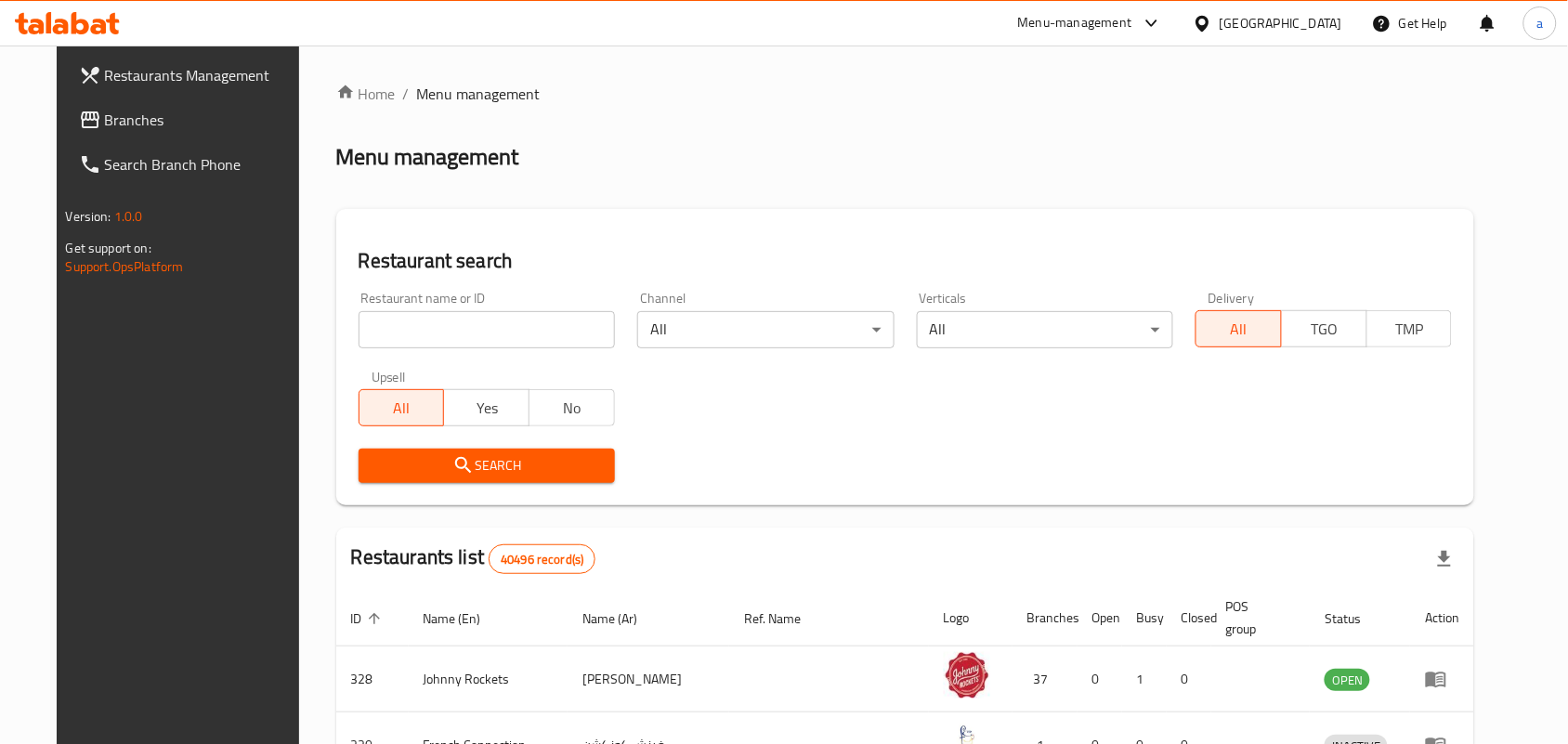
click at [442, 330] on input "search" at bounding box center [486, 329] width 256 height 37
paste input "702851"
type input "702851"
click button "Search" at bounding box center [486, 466] width 256 height 34
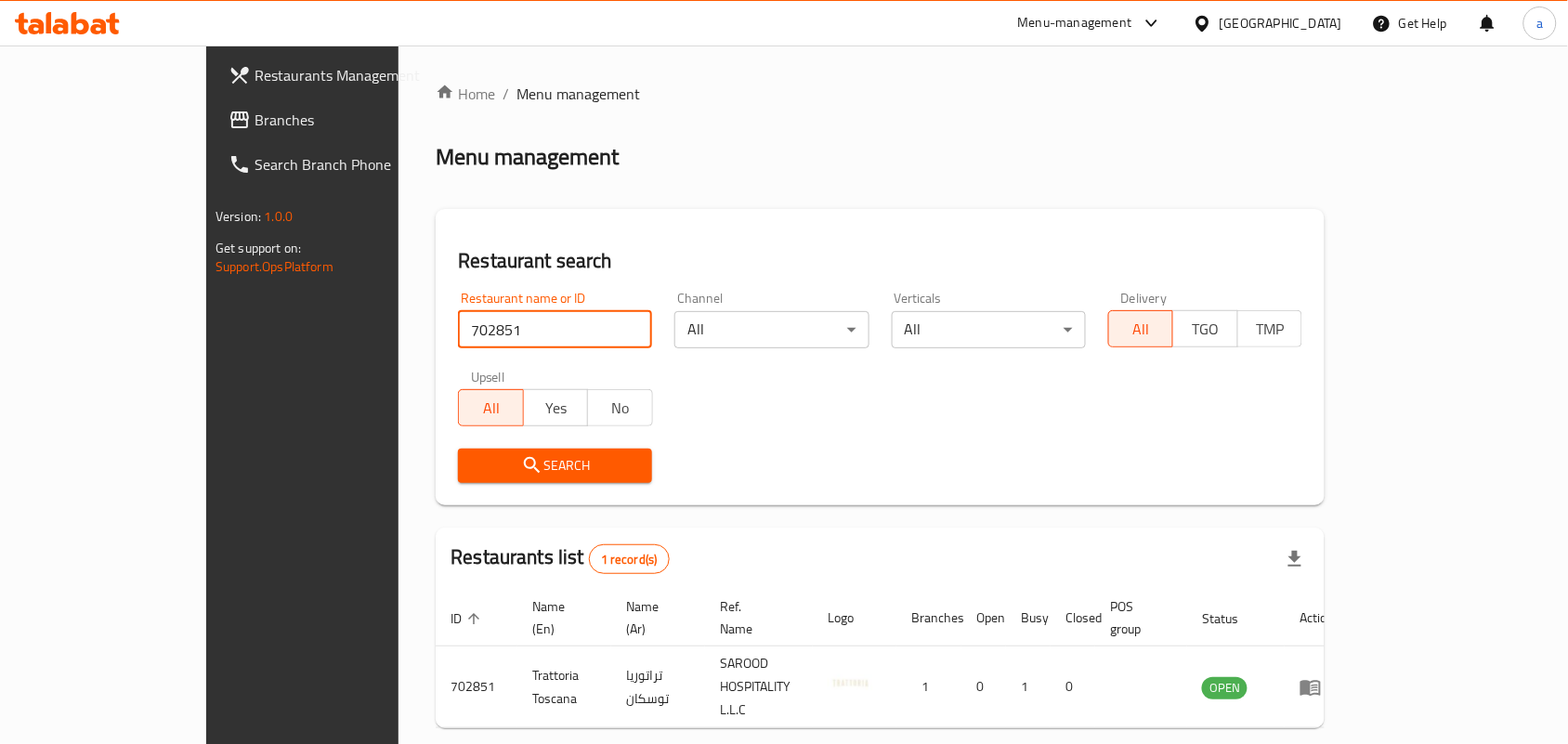
click at [1290, 28] on div "[GEOGRAPHIC_DATA]" at bounding box center [1281, 23] width 122 height 20
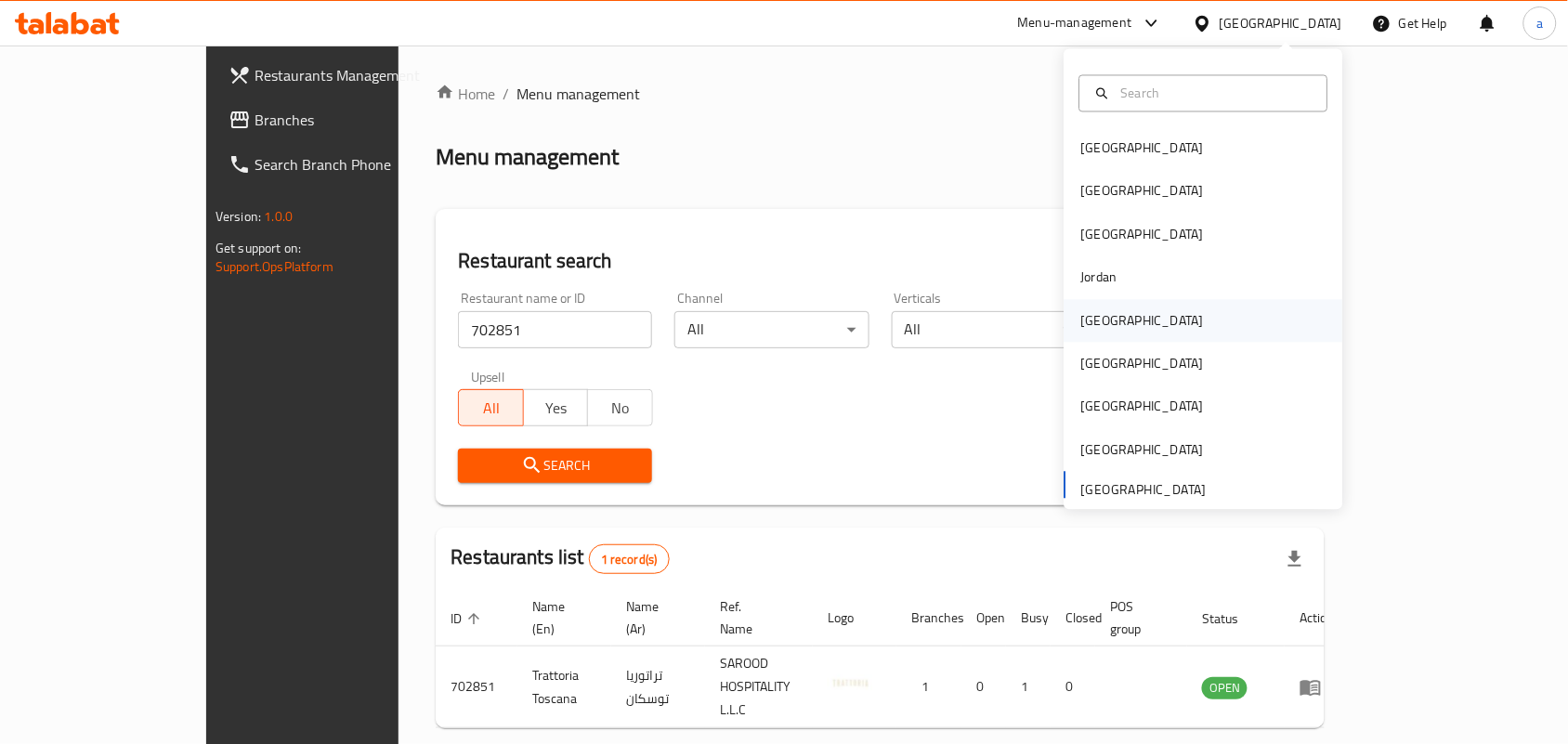
click at [1104, 319] on div "Kuwait" at bounding box center [1142, 320] width 152 height 43
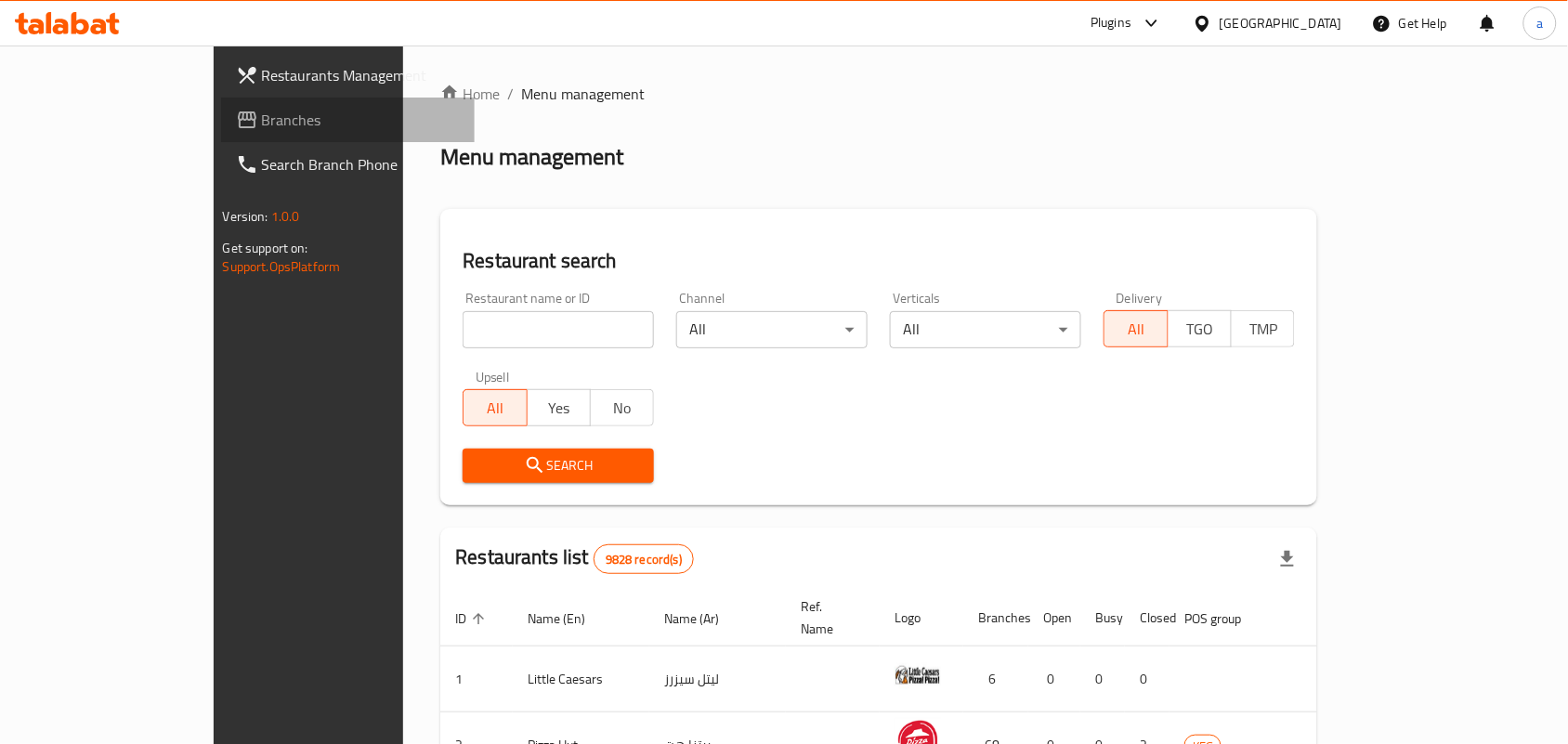
click at [262, 113] on span "Branches" at bounding box center [361, 119] width 199 height 22
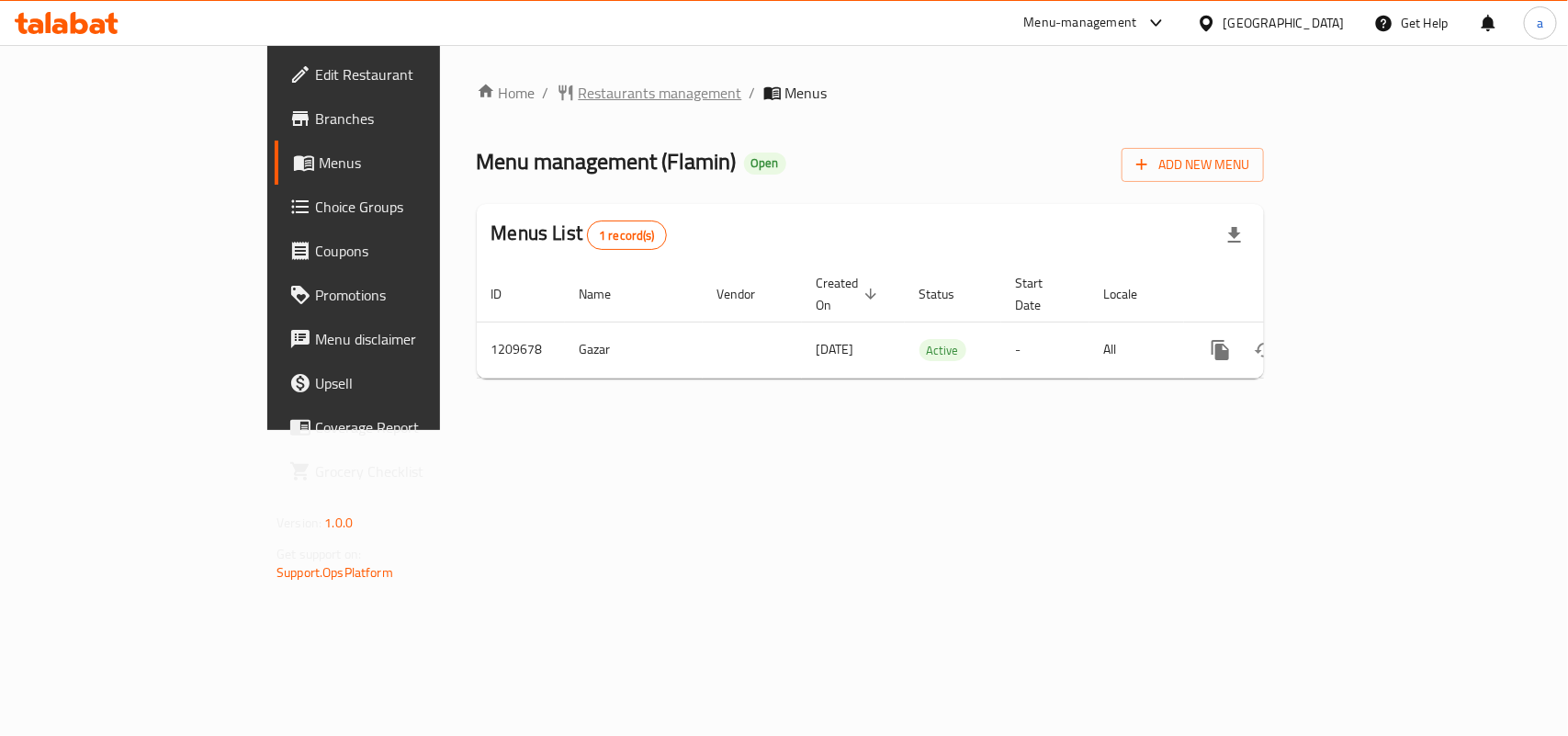
click at [579, 101] on span "Restaurants management" at bounding box center [660, 93] width 163 height 22
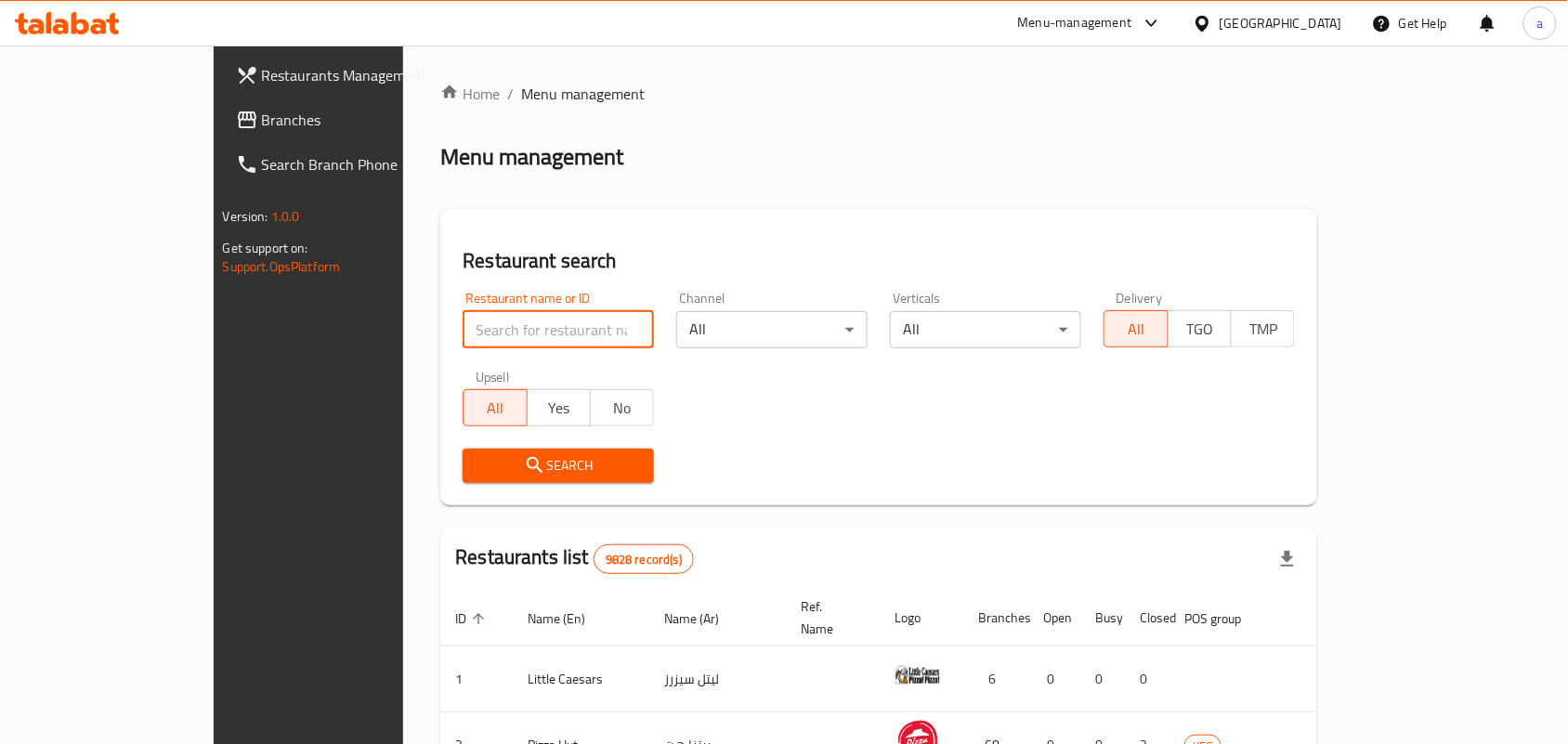
click at [471, 335] on input "search" at bounding box center [558, 329] width 191 height 37
paste input "671024"
type input "671024"
click button "Search" at bounding box center [558, 466] width 191 height 34
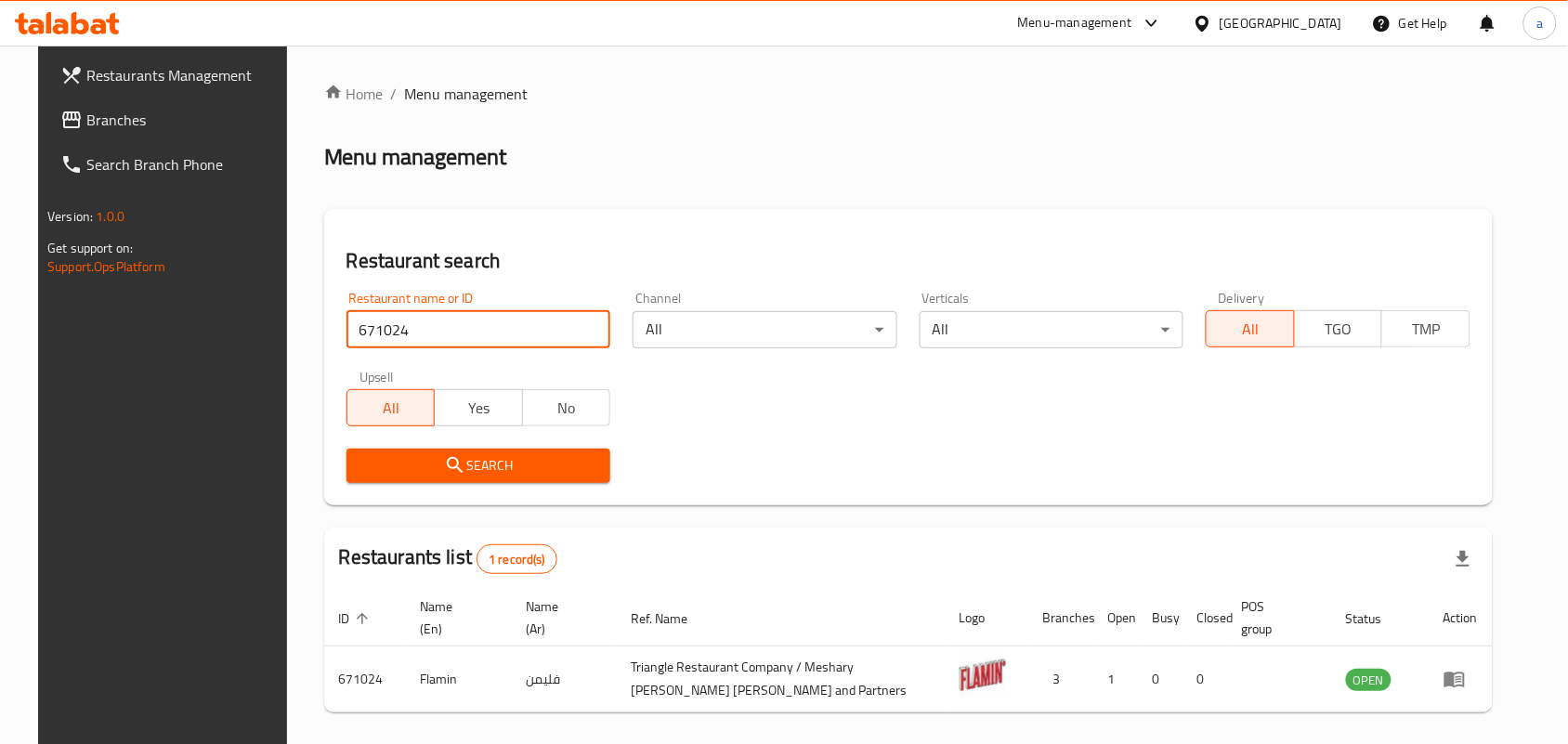
click at [1335, 20] on div "[GEOGRAPHIC_DATA]" at bounding box center [1281, 23] width 122 height 20
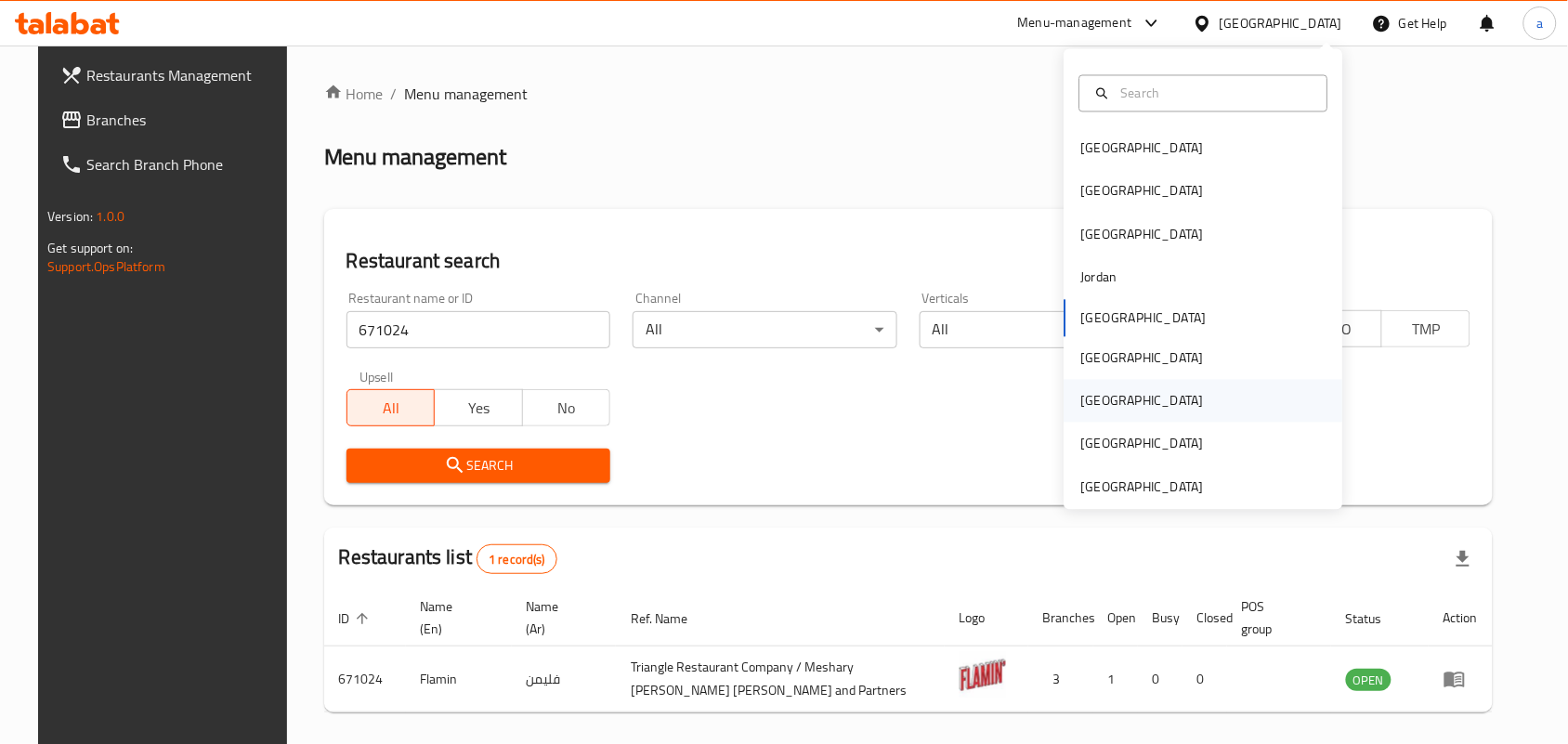
click at [1092, 401] on div "[GEOGRAPHIC_DATA]" at bounding box center [1143, 400] width 122 height 20
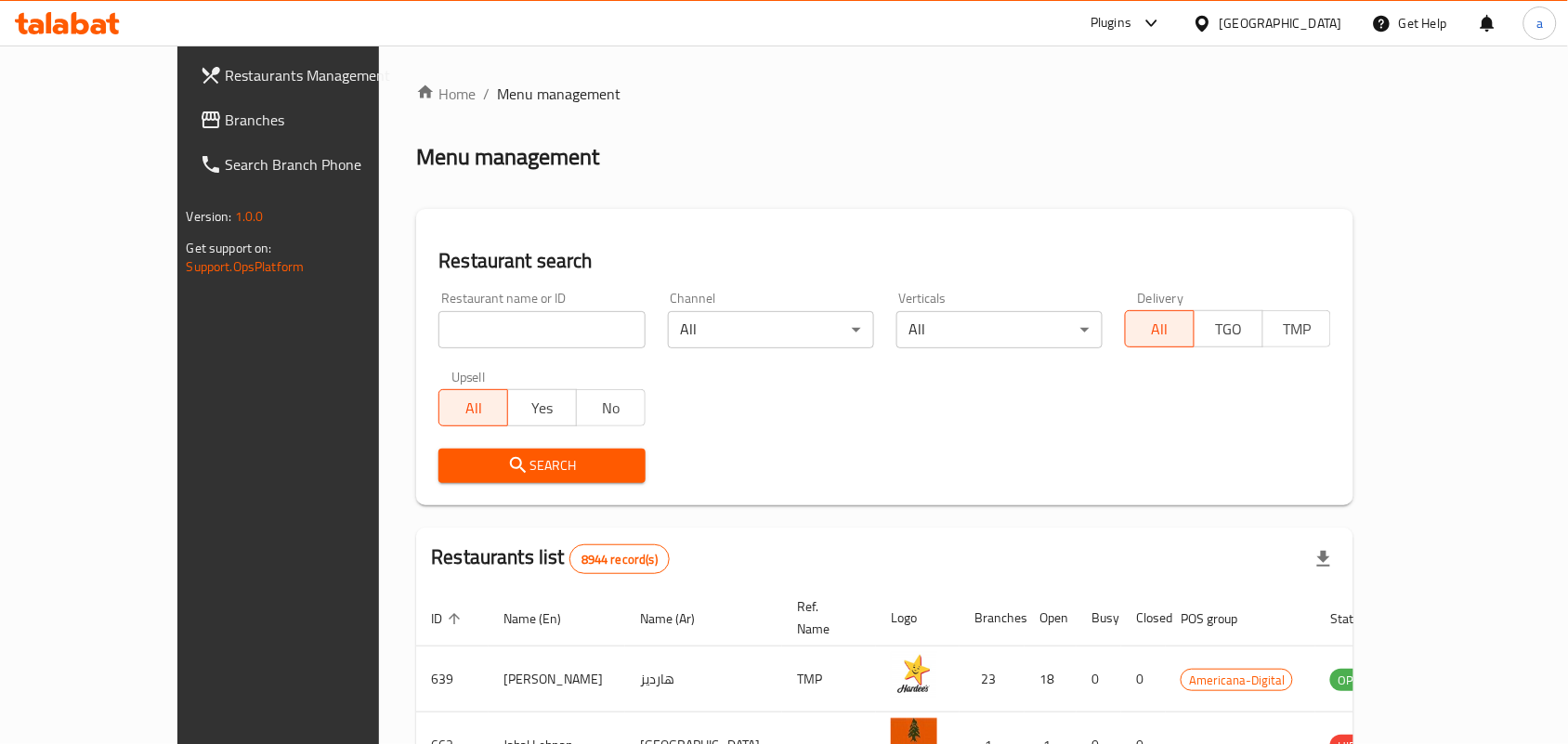
click at [226, 114] on span "Branches" at bounding box center [325, 119] width 199 height 22
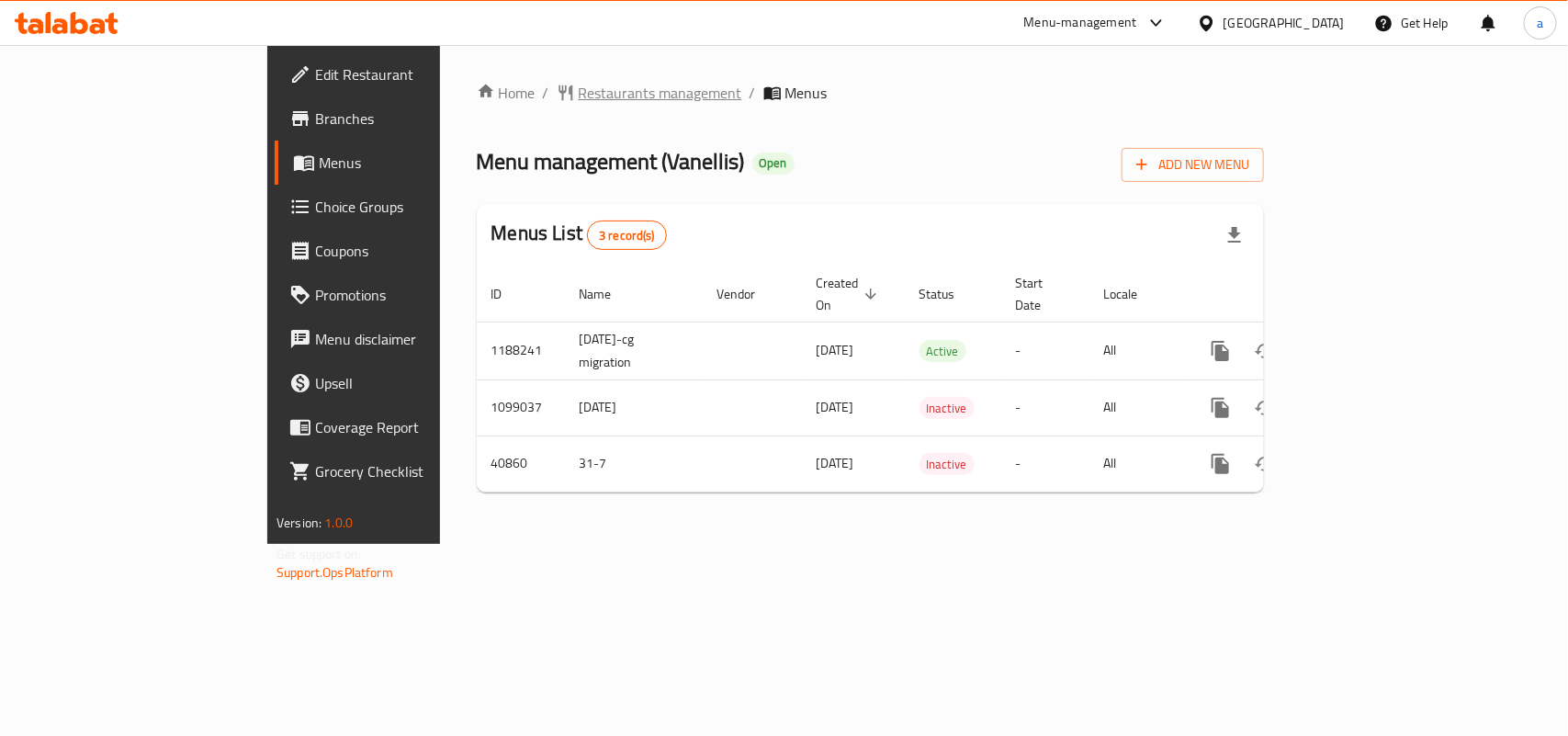
click at [579, 84] on span "Restaurants management" at bounding box center [660, 93] width 163 height 22
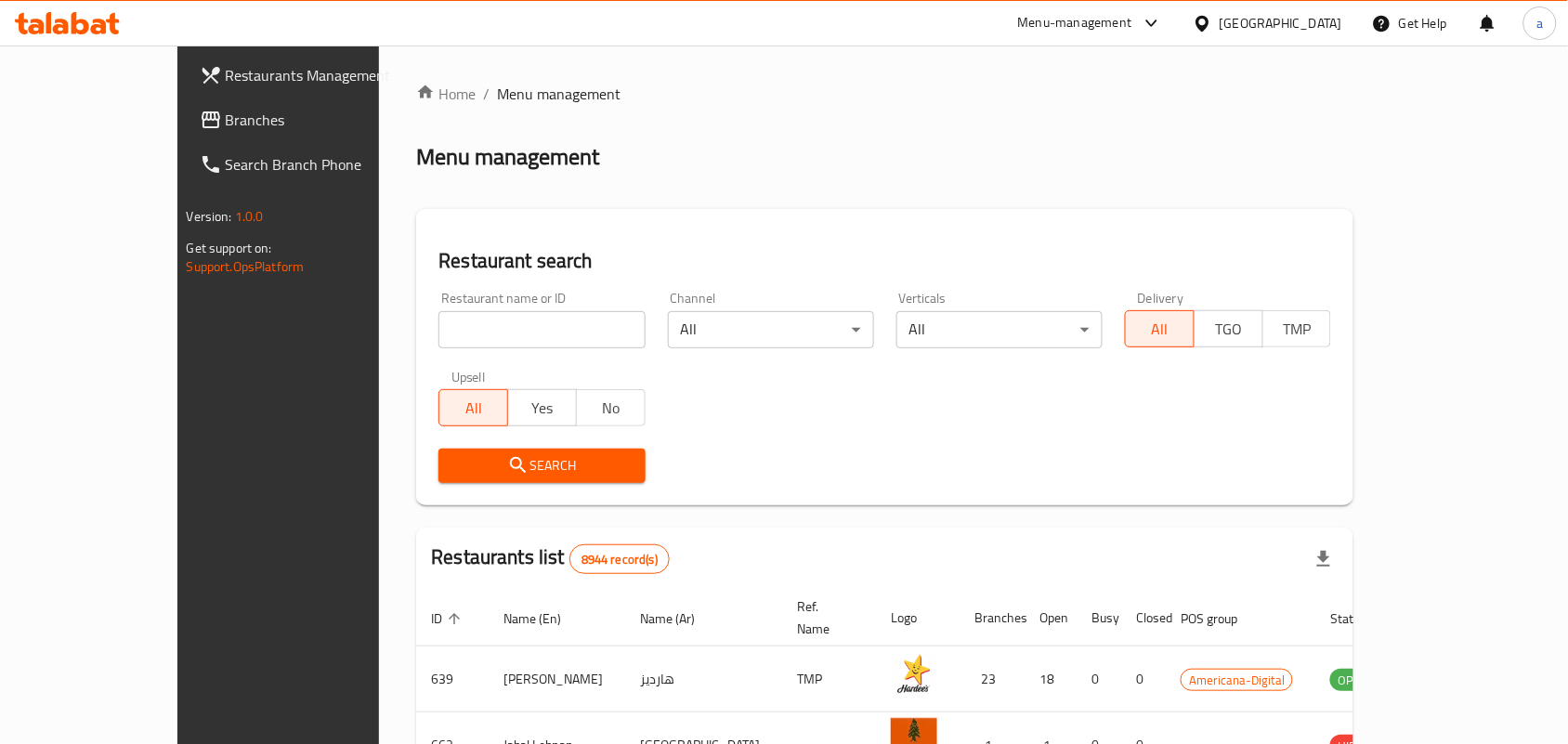
click at [439, 330] on input "search" at bounding box center [542, 329] width 206 height 37
paste input "11244"
type input "11244"
click button "Search" at bounding box center [542, 466] width 206 height 34
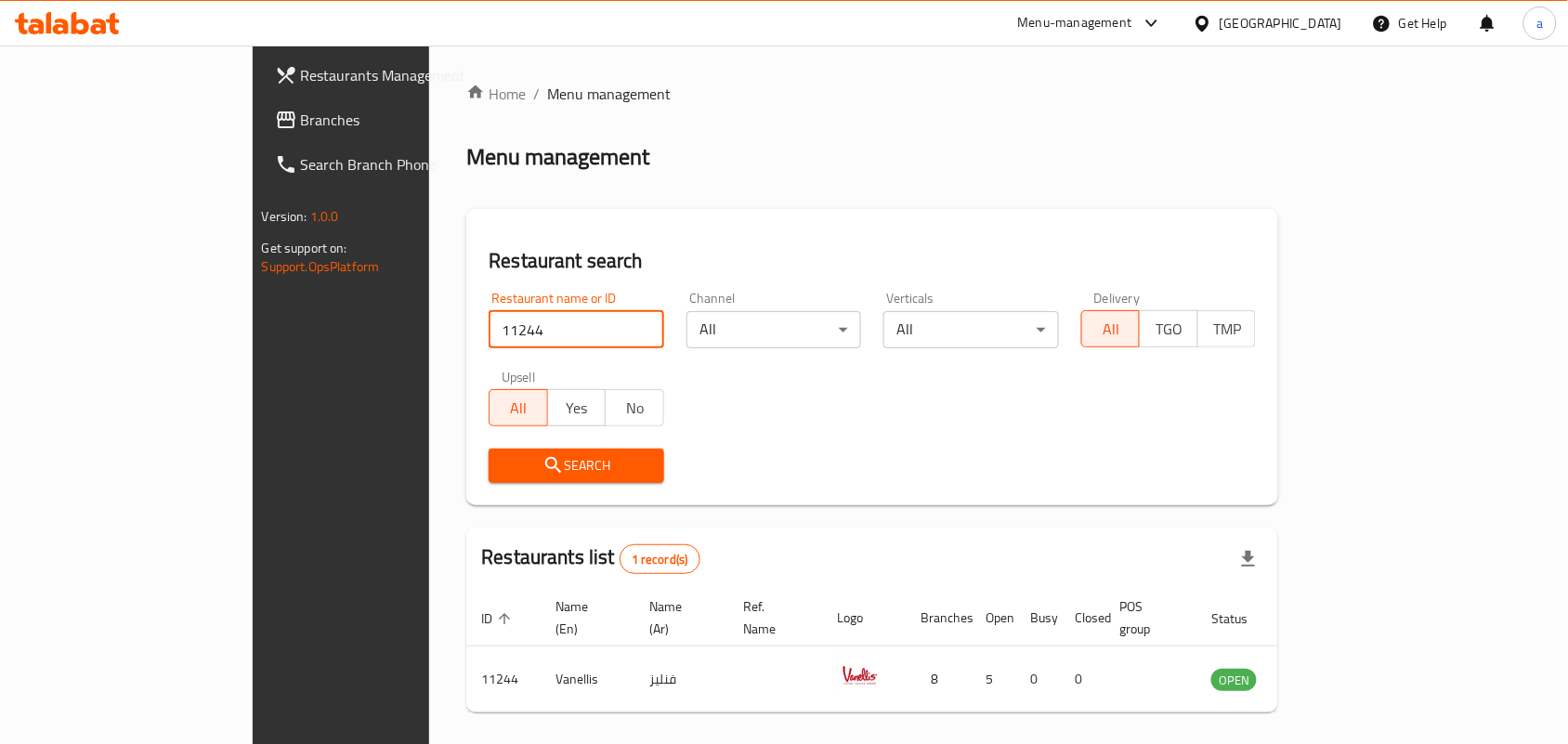
click at [301, 123] on span "Branches" at bounding box center [400, 119] width 199 height 22
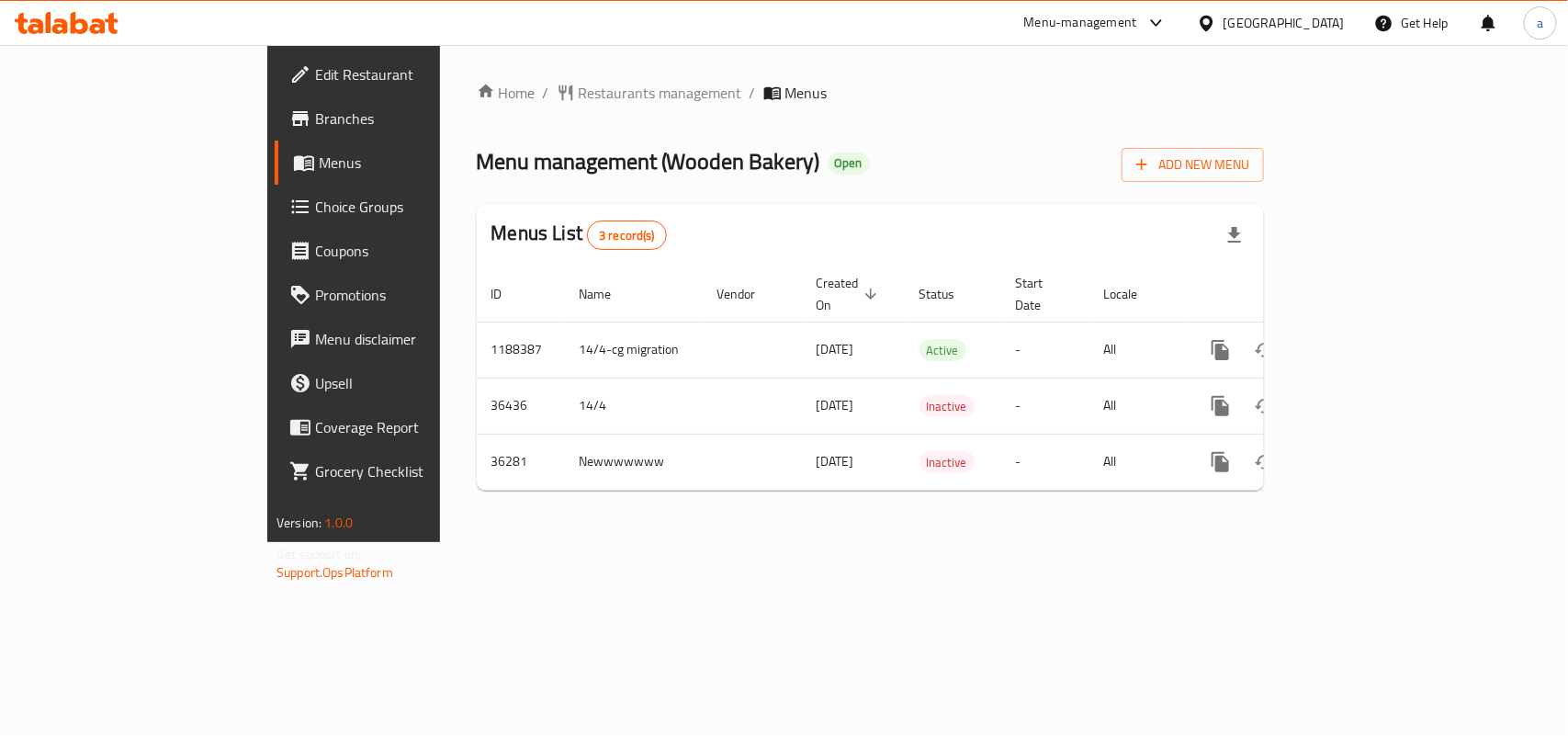
click at [517, 77] on div "Home / Restaurants management / Menus Menu management ( Wooden Bakery ) Open Ad…" at bounding box center [870, 294] width 861 height 497
click at [579, 96] on span "Restaurants management" at bounding box center [660, 93] width 163 height 22
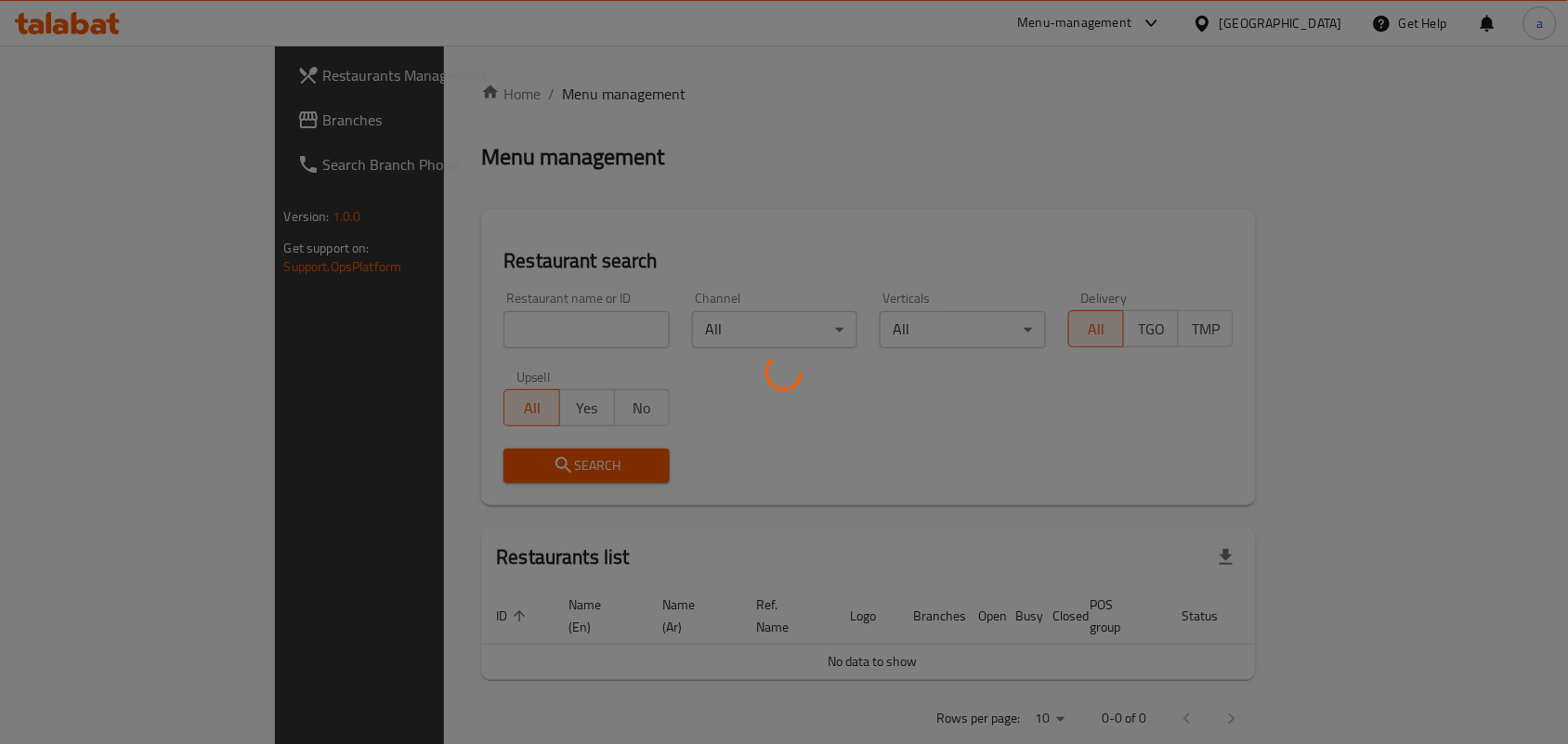
click at [425, 330] on div at bounding box center [784, 372] width 1568 height 744
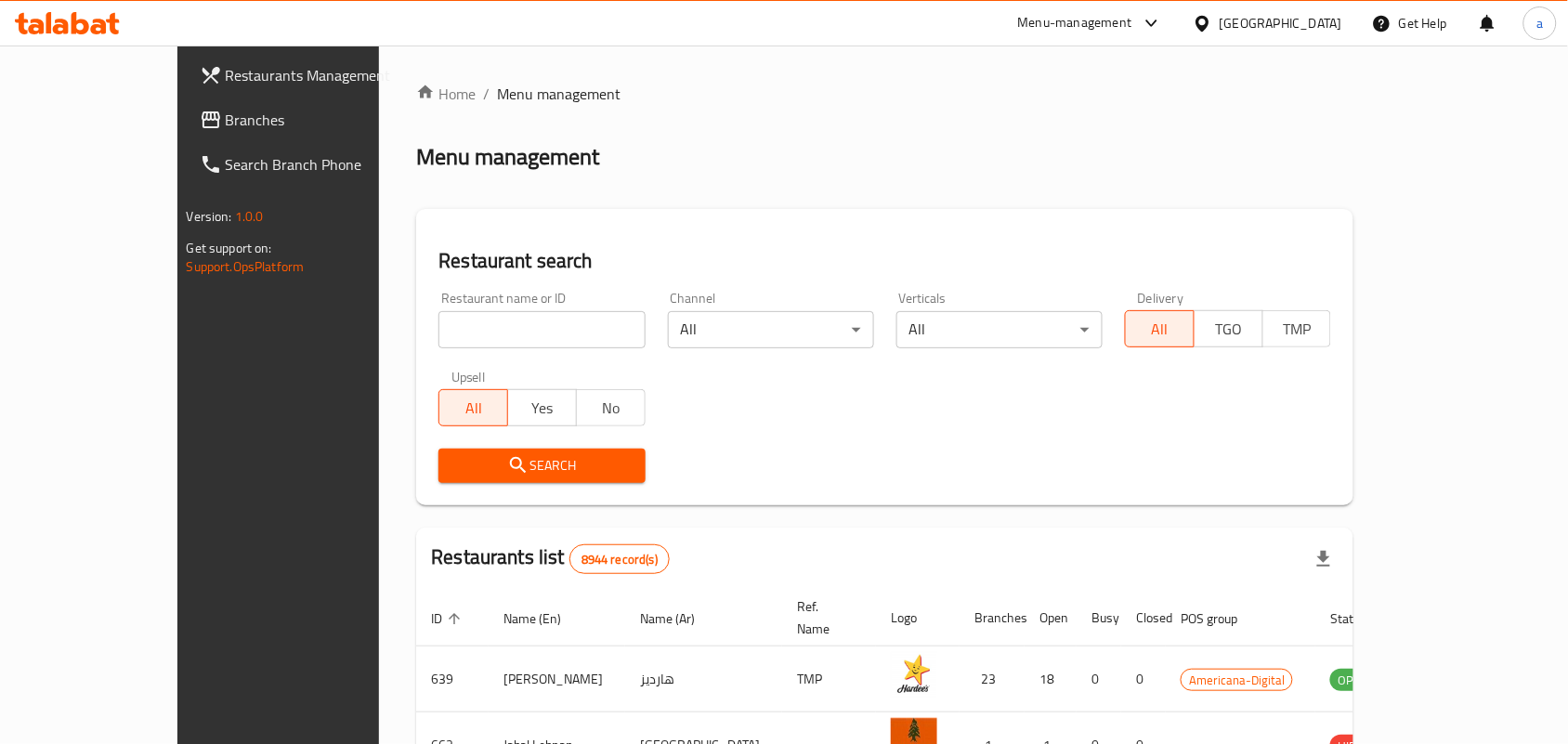
click at [439, 330] on input "search" at bounding box center [542, 329] width 206 height 37
paste input "18516"
type input "18516"
click button "Search" at bounding box center [542, 466] width 206 height 34
